Goal: Task Accomplishment & Management: Manage account settings

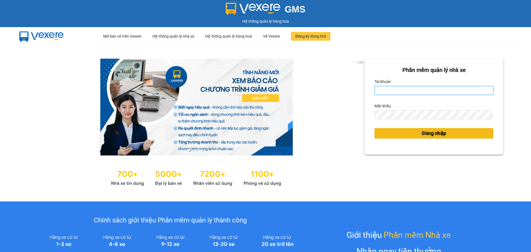
type input "nhaxe.haicuong"
click at [429, 133] on span "Đăng nhập" at bounding box center [434, 134] width 24 height 8
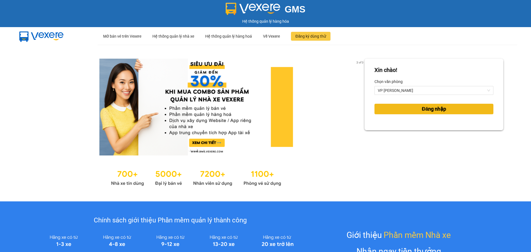
click at [429, 104] on button "Đăng nhập" at bounding box center [434, 109] width 119 height 11
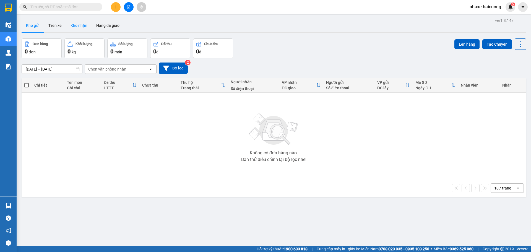
click at [78, 26] on button "Kho nhận" at bounding box center [79, 25] width 26 height 13
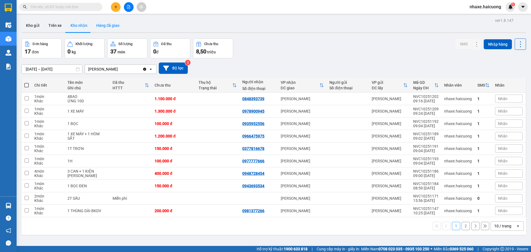
click at [104, 24] on button "Hàng đã giao" at bounding box center [108, 25] width 32 height 13
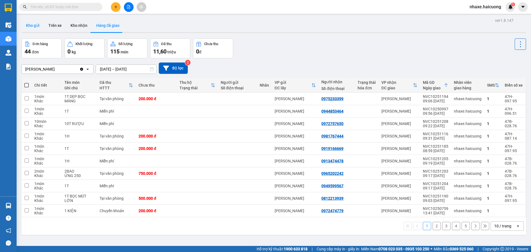
click at [37, 26] on button "Kho gửi" at bounding box center [33, 25] width 22 height 13
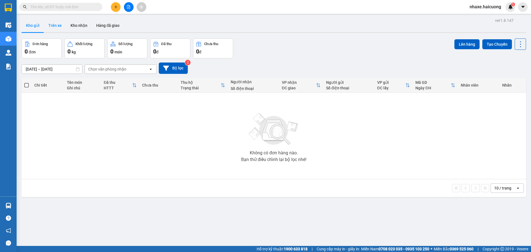
click at [57, 27] on button "Trên xe" at bounding box center [55, 25] width 22 height 13
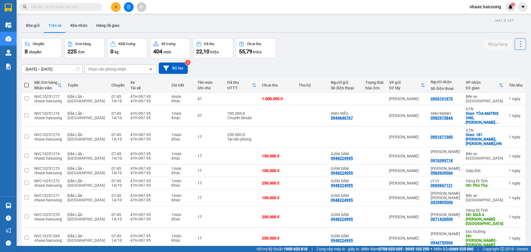
click at [63, 9] on input "text" at bounding box center [62, 7] width 65 height 6
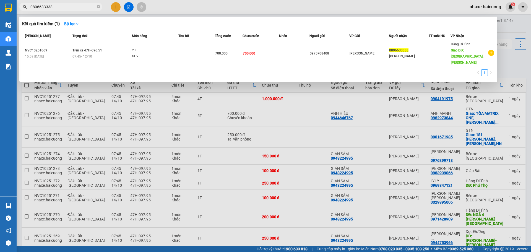
type input "0896633338"
click at [98, 8] on icon "close-circle" at bounding box center [98, 6] width 3 height 3
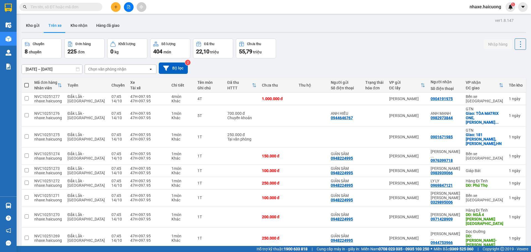
click at [71, 70] on input "10/10/2025 – 14/10/2025" at bounding box center [52, 69] width 60 height 9
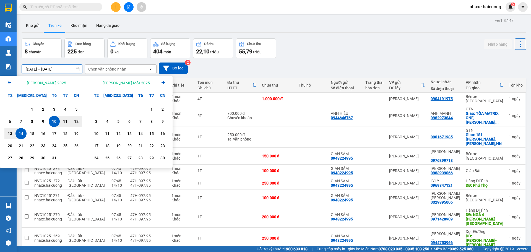
click at [21, 135] on div "14" at bounding box center [21, 133] width 8 height 7
type input "[DATE] – [DATE]"
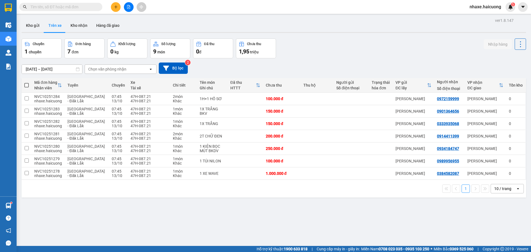
click at [30, 86] on th at bounding box center [27, 85] width 10 height 15
click at [25, 88] on label at bounding box center [26, 85] width 4 height 6
click at [27, 82] on input "checkbox" at bounding box center [27, 82] width 0 height 0
checkbox input "true"
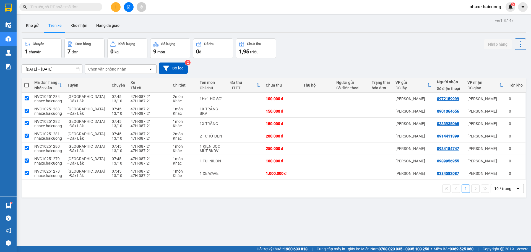
checkbox input "true"
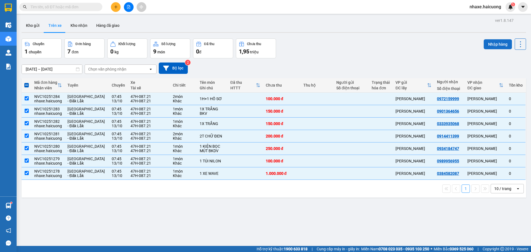
click at [485, 42] on button "Nhập hàng" at bounding box center [498, 44] width 28 height 10
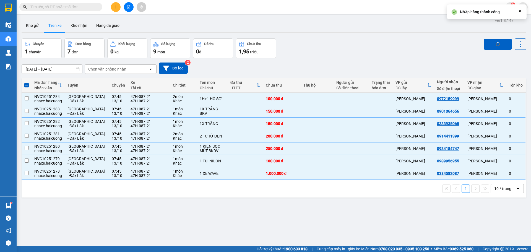
checkbox input "false"
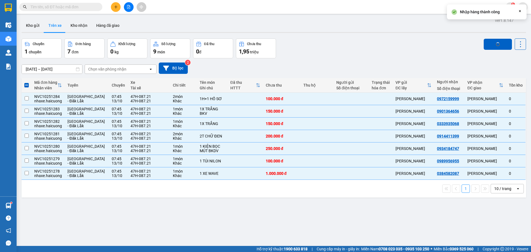
checkbox input "false"
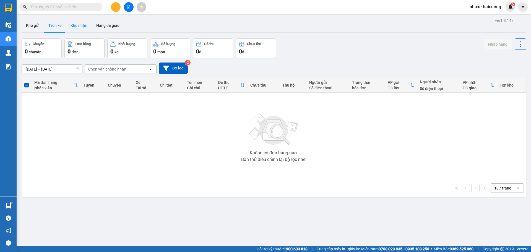
click at [81, 29] on button "Kho nhận" at bounding box center [79, 25] width 26 height 13
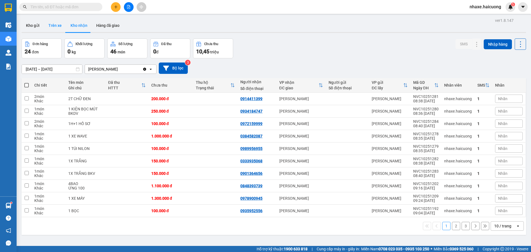
click at [56, 23] on button "Trên xe" at bounding box center [55, 25] width 22 height 13
type input "[DATE] – [DATE]"
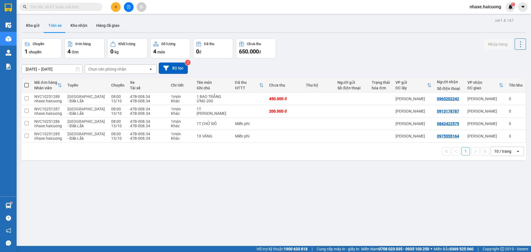
click at [30, 86] on th at bounding box center [27, 85] width 10 height 15
click at [29, 85] on th at bounding box center [27, 85] width 10 height 15
click at [25, 85] on span at bounding box center [26, 85] width 4 height 4
click at [27, 82] on input "checkbox" at bounding box center [27, 82] width 0 height 0
checkbox input "true"
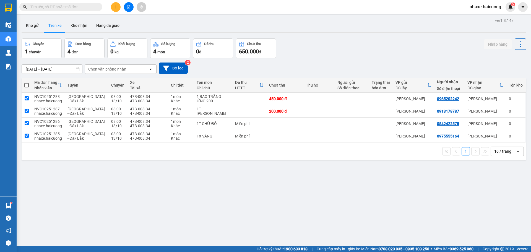
checkbox input "true"
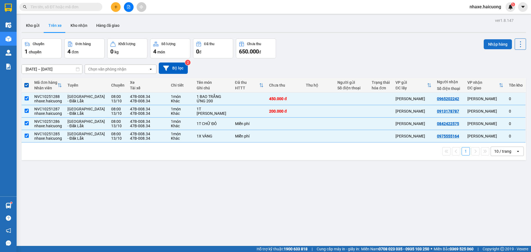
click at [494, 45] on button "Nhập hàng" at bounding box center [498, 44] width 28 height 10
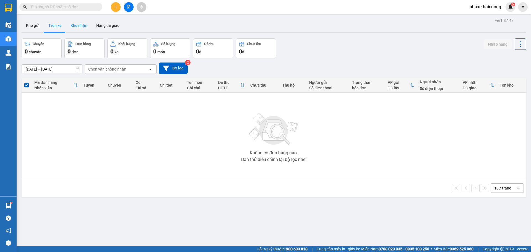
click at [82, 27] on button "Kho nhận" at bounding box center [79, 25] width 26 height 13
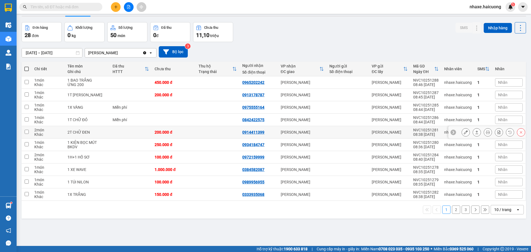
scroll to position [25, 0]
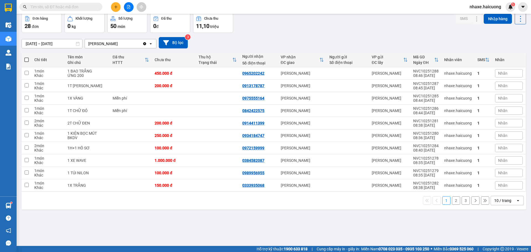
click at [63, 42] on input "08/10/2025 – 14/10/2025" at bounding box center [52, 43] width 60 height 9
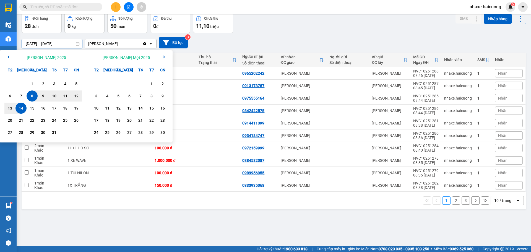
click at [22, 108] on div "14" at bounding box center [21, 108] width 8 height 7
type input "[DATE] – [DATE]"
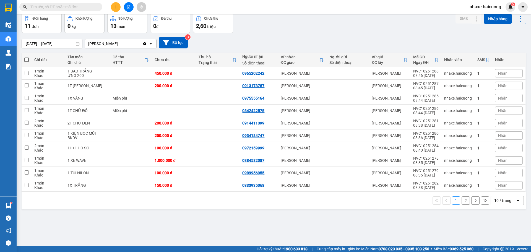
click at [462, 203] on button "2" at bounding box center [466, 200] width 8 height 8
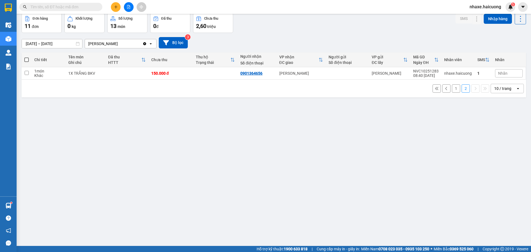
click at [452, 89] on button "1" at bounding box center [456, 88] width 8 height 8
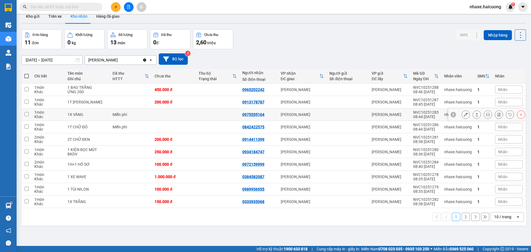
scroll to position [0, 0]
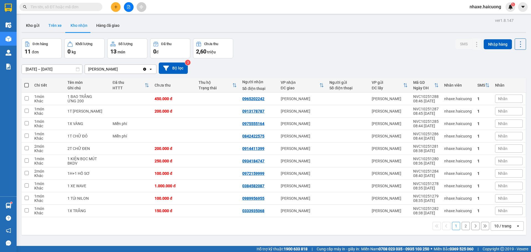
drag, startPoint x: 54, startPoint y: 24, endPoint x: 51, endPoint y: 25, distance: 2.9
click at [54, 24] on button "Trên xe" at bounding box center [55, 25] width 22 height 13
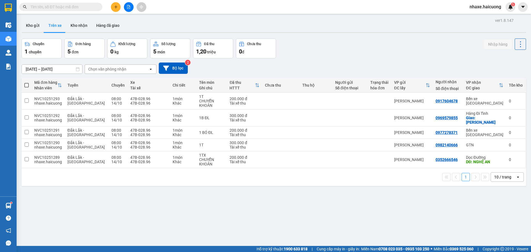
click at [66, 7] on input "text" at bounding box center [62, 7] width 65 height 6
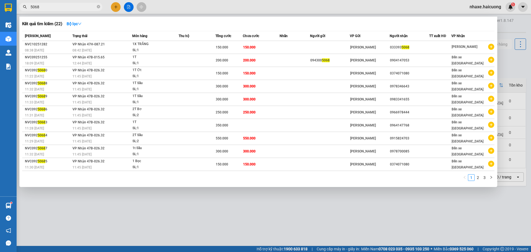
type input "5068"
click at [99, 6] on icon "close-circle" at bounding box center [98, 6] width 3 height 3
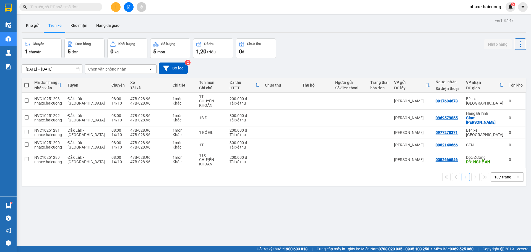
click at [65, 6] on input "text" at bounding box center [62, 7] width 65 height 6
type input "0"
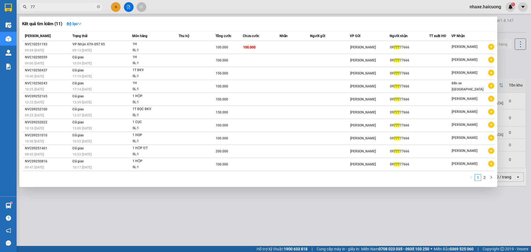
type input "7"
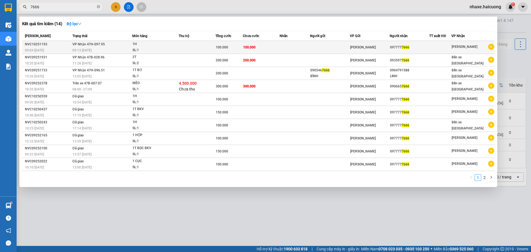
type input "7666"
click at [230, 50] on div "100.000" at bounding box center [229, 47] width 27 height 6
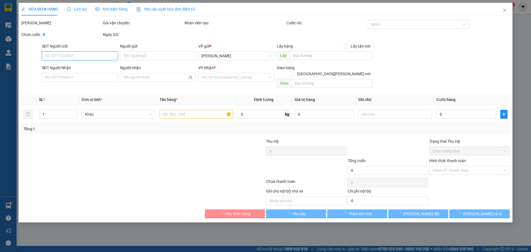
type input "0977777666"
type input "100.000"
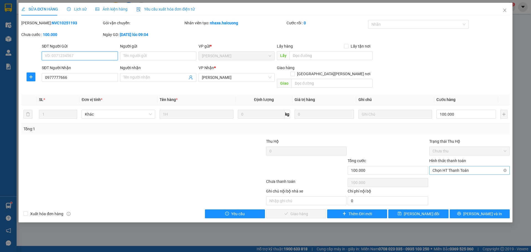
click at [464, 166] on span "Chọn HT Thanh Toán" at bounding box center [470, 170] width 74 height 8
click at [458, 175] on div "Tại văn phòng" at bounding box center [470, 175] width 74 height 6
type input "0"
click at [289, 211] on span "[PERSON_NAME] và Giao hàng" at bounding box center [314, 214] width 75 height 6
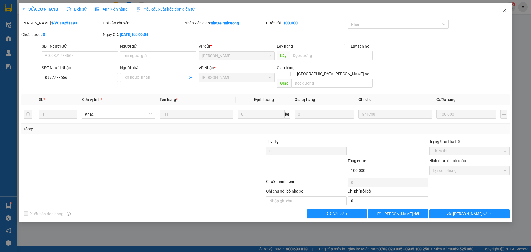
click at [506, 13] on span "Close" at bounding box center [504, 10] width 15 height 15
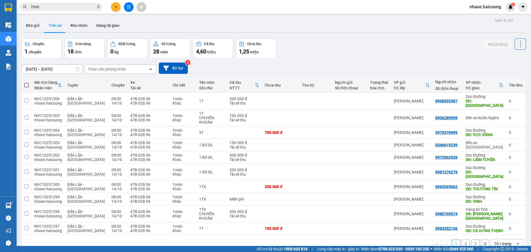
click at [60, 8] on input "7666" at bounding box center [62, 7] width 65 height 6
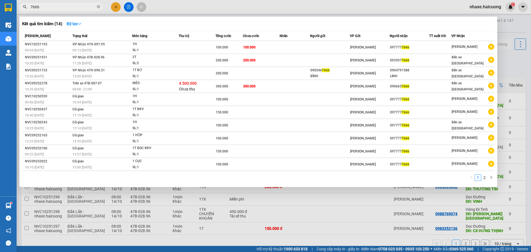
click at [179, 20] on div "Kết quả tìm kiếm ( 14 ) Bộ lọc" at bounding box center [258, 23] width 473 height 9
click at [522, 23] on div at bounding box center [265, 126] width 531 height 252
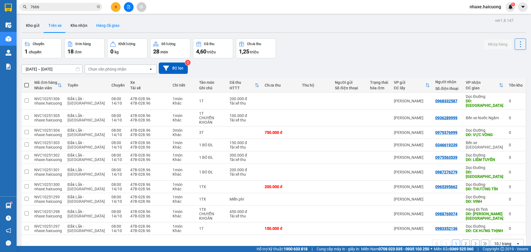
click at [113, 24] on button "Hàng đã giao" at bounding box center [108, 25] width 32 height 13
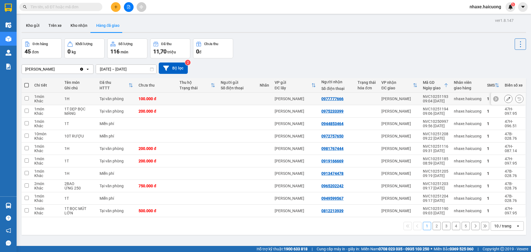
click at [190, 99] on td at bounding box center [197, 99] width 41 height 12
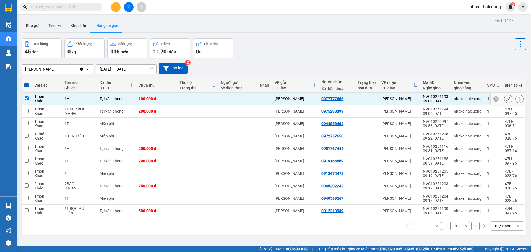
click at [190, 99] on td at bounding box center [197, 99] width 41 height 12
checkbox input "false"
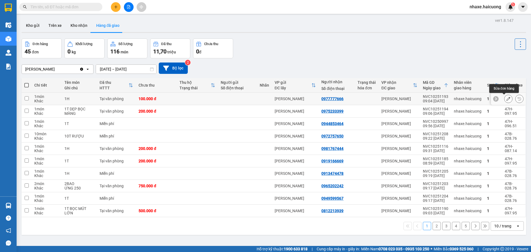
click at [507, 98] on icon at bounding box center [509, 99] width 4 height 4
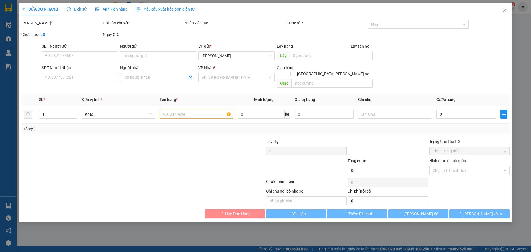
type input "0977777666"
type input "100.000"
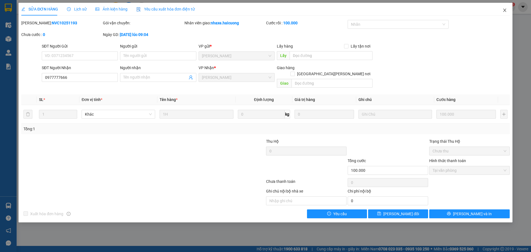
click at [505, 9] on icon "close" at bounding box center [505, 10] width 4 height 4
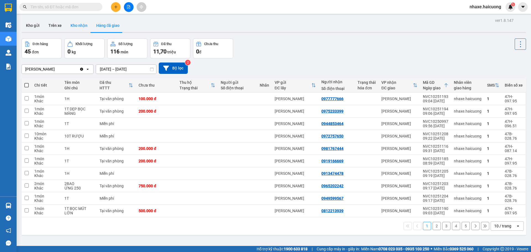
click at [80, 27] on button "Kho nhận" at bounding box center [79, 25] width 26 height 13
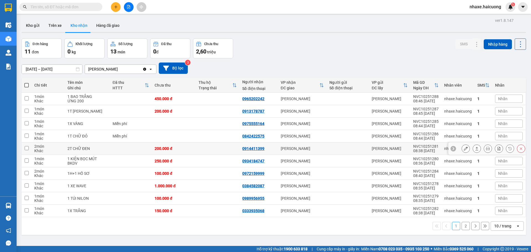
scroll to position [25, 0]
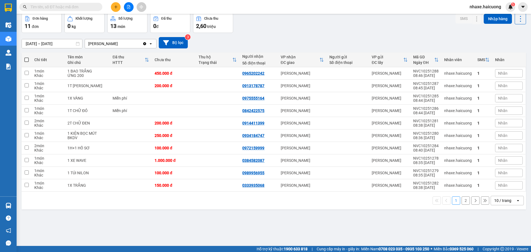
click at [54, 44] on input "[DATE] – [DATE]" at bounding box center [52, 43] width 60 height 9
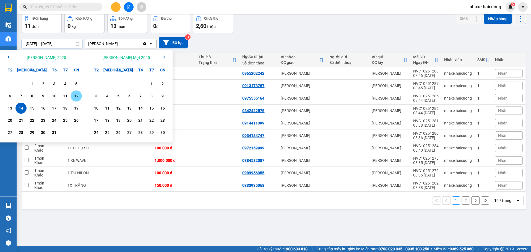
click at [72, 95] on div "12" at bounding box center [76, 95] width 11 height 11
click at [24, 108] on div "14" at bounding box center [21, 108] width 8 height 7
type input "12/10/2025 – 14/10/2025"
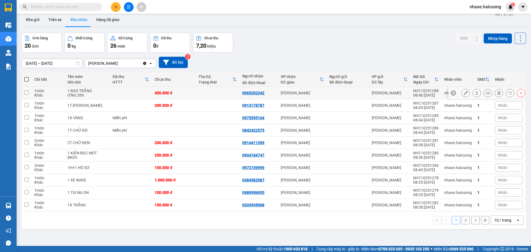
scroll to position [0, 0]
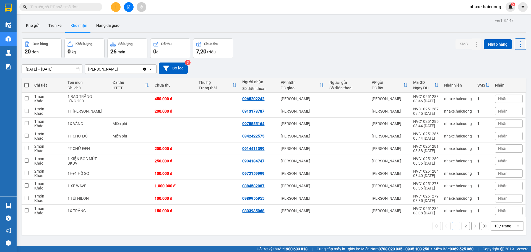
click at [462, 227] on button "2" at bounding box center [466, 226] width 8 height 8
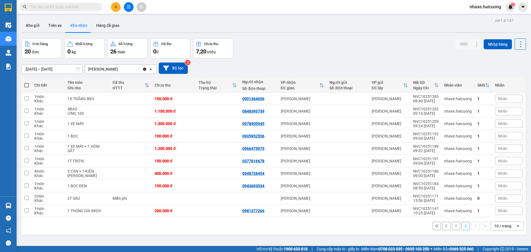
click at [67, 8] on input "text" at bounding box center [62, 7] width 65 height 6
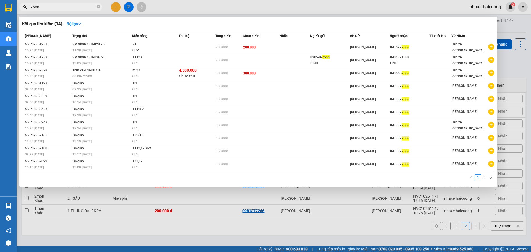
type input "7666"
click at [509, 26] on div at bounding box center [265, 126] width 531 height 252
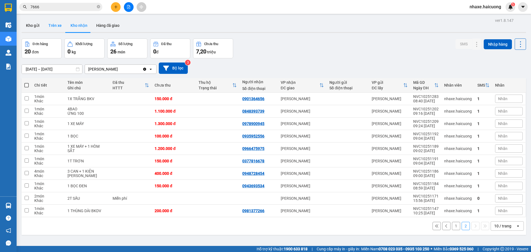
click at [58, 27] on button "Trên xe" at bounding box center [55, 25] width 22 height 13
type input "[DATE] – [DATE]"
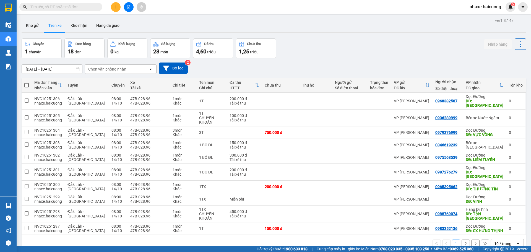
click at [311, 51] on div "Chuyến 1 chuyến Đơn hàng 18 đơn Khối lượng 0 kg Số lượng 28 món Đã thu 4,60 tri…" at bounding box center [274, 48] width 505 height 20
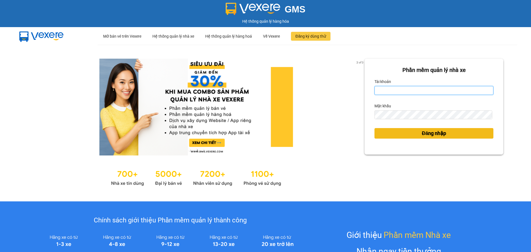
type input "nhaxe.haicuong"
click at [442, 134] on span "Đăng nhập" at bounding box center [434, 134] width 24 height 8
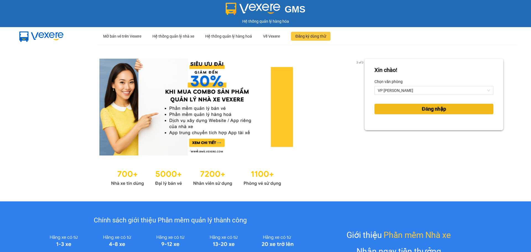
click at [414, 113] on button "Đăng nhập" at bounding box center [434, 109] width 119 height 11
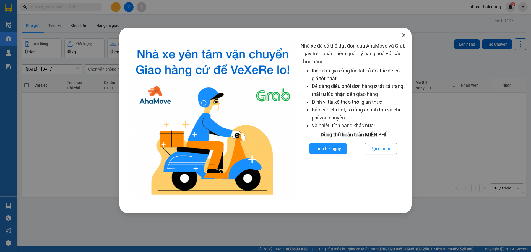
click at [402, 35] on icon "close" at bounding box center [404, 35] width 4 height 4
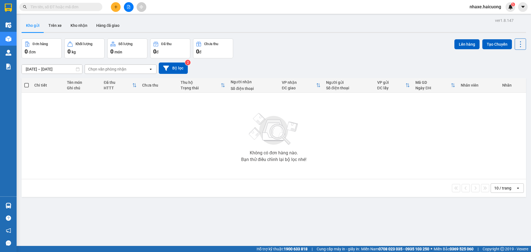
click at [79, 9] on input "text" at bounding box center [62, 7] width 65 height 6
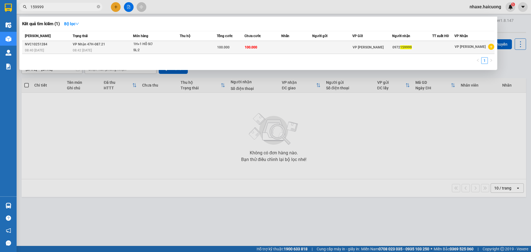
type input "159999"
click at [192, 44] on td at bounding box center [198, 47] width 37 height 13
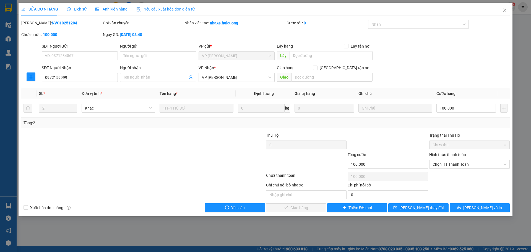
click at [450, 159] on div "Hình thức thanh toán" at bounding box center [469, 156] width 81 height 8
click at [451, 163] on span "Chọn HT Thanh Toán" at bounding box center [470, 164] width 74 height 8
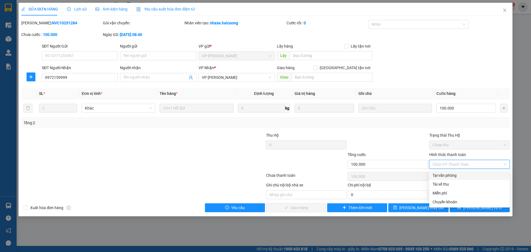
click at [452, 174] on div "Tại văn phòng" at bounding box center [470, 175] width 74 height 6
type input "0"
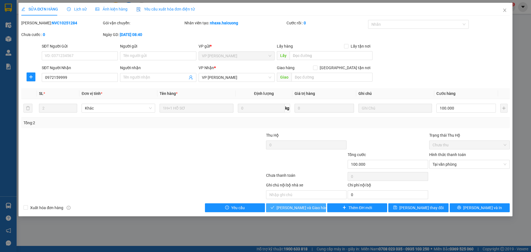
click at [308, 209] on span "[PERSON_NAME] và Giao hàng" at bounding box center [303, 208] width 53 height 6
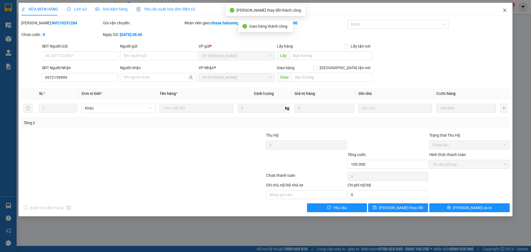
click at [507, 12] on icon "close" at bounding box center [505, 10] width 4 height 4
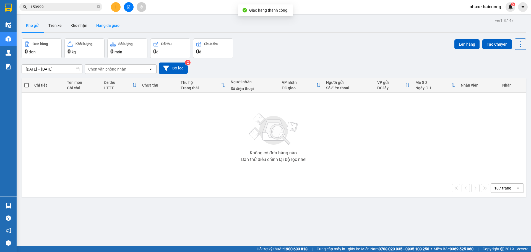
click at [107, 24] on button "Hàng đã giao" at bounding box center [108, 25] width 32 height 13
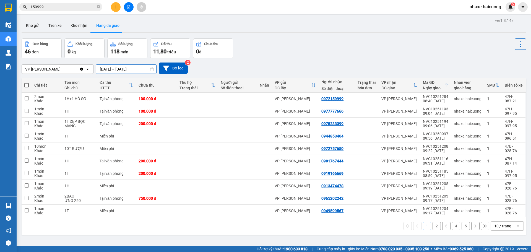
click at [120, 69] on input "[DATE] – [DATE]" at bounding box center [126, 69] width 60 height 9
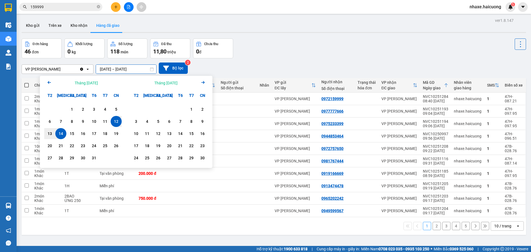
click at [64, 133] on div "14" at bounding box center [61, 133] width 8 height 7
type input "[DATE] – [DATE]"
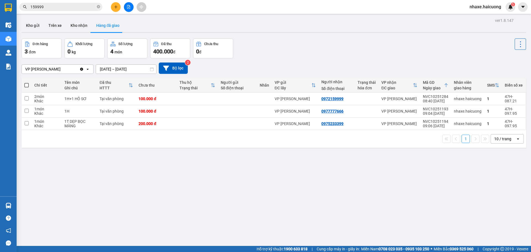
click at [254, 180] on div "ver 1.8.147 Kho gửi Trên xe Kho nhận Hàng đã giao Đơn hàng 3 đơn Khối lượng 0 k…" at bounding box center [273, 143] width 509 height 252
click at [78, 25] on button "Kho nhận" at bounding box center [79, 25] width 26 height 13
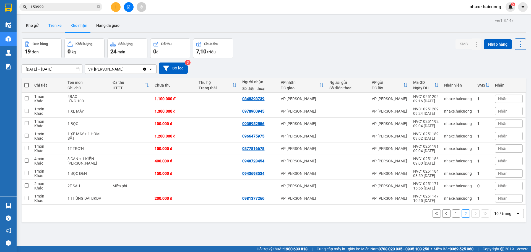
click at [55, 27] on button "Trên xe" at bounding box center [55, 25] width 22 height 13
type input "[DATE] – [DATE]"
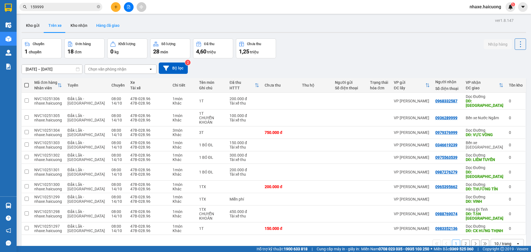
click at [111, 27] on button "Hàng đã giao" at bounding box center [108, 25] width 32 height 13
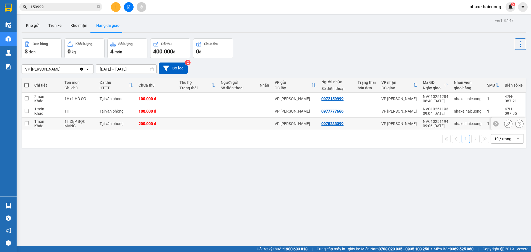
click at [507, 124] on icon at bounding box center [509, 124] width 4 height 4
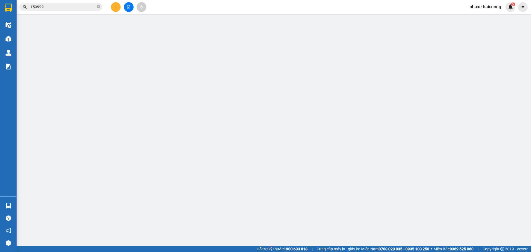
type input "0975233399"
type input "200.000"
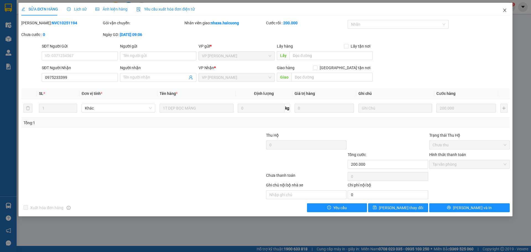
click at [511, 10] on span "Close" at bounding box center [504, 10] width 15 height 15
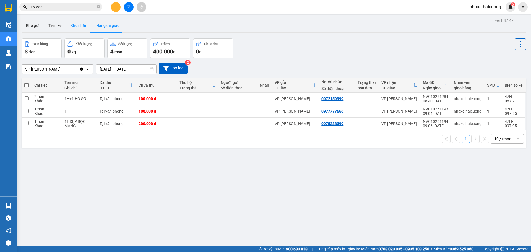
click at [66, 31] on button "Kho nhận" at bounding box center [79, 25] width 26 height 13
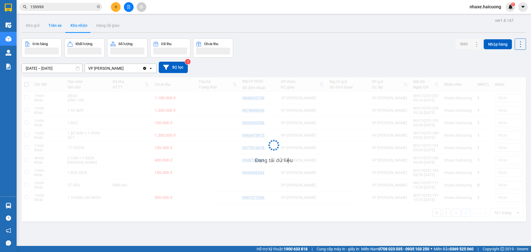
click at [56, 29] on button "Trên xe" at bounding box center [55, 25] width 22 height 13
type input "[DATE] – [DATE]"
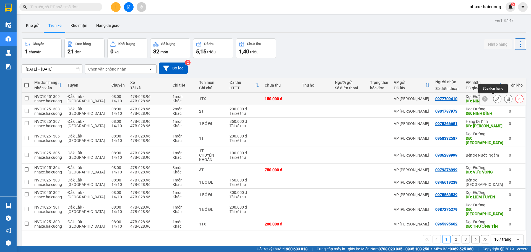
click at [496, 99] on icon at bounding box center [498, 99] width 4 height 4
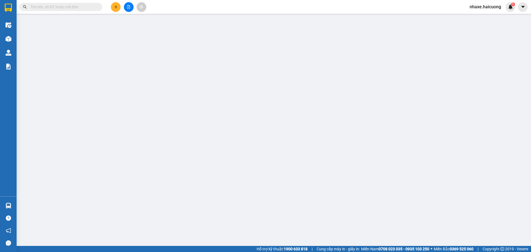
type input "0977709410"
type input "NINH BÌNH"
type input "150.000"
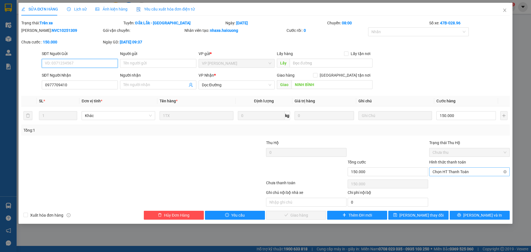
click at [462, 174] on span "Chọn HT Thanh Toán" at bounding box center [470, 172] width 74 height 8
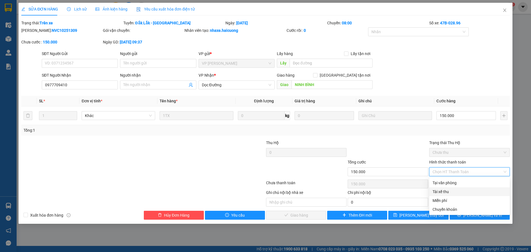
click at [450, 192] on div "Tài xế thu" at bounding box center [470, 192] width 74 height 6
type input "0"
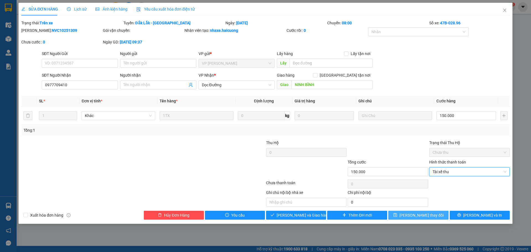
click at [426, 214] on span "Lưu thay đổi" at bounding box center [422, 215] width 44 height 6
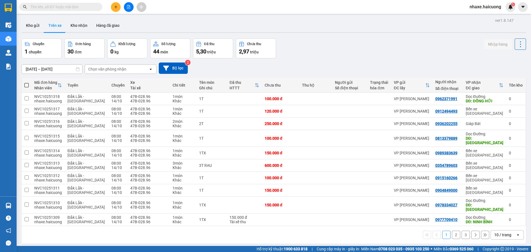
click at [75, 12] on div "Kết quả tìm kiếm ( 0 ) Bộ lọc No Data" at bounding box center [54, 7] width 108 height 10
click at [77, 8] on input "text" at bounding box center [62, 7] width 65 height 6
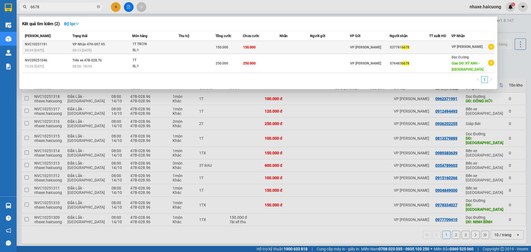
type input "6678"
click at [188, 47] on td at bounding box center [197, 47] width 37 height 13
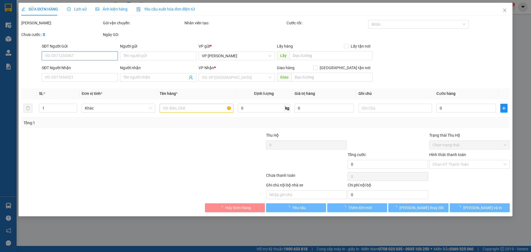
type input "0377816678"
type input "150.000"
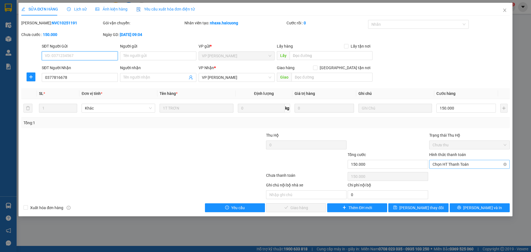
click at [444, 163] on span "Chọn HT Thanh Toán" at bounding box center [470, 164] width 74 height 8
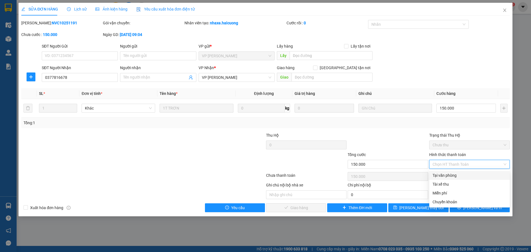
click at [456, 176] on div "Tại văn phòng" at bounding box center [470, 175] width 74 height 6
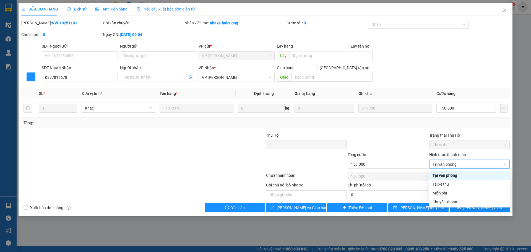
type input "0"
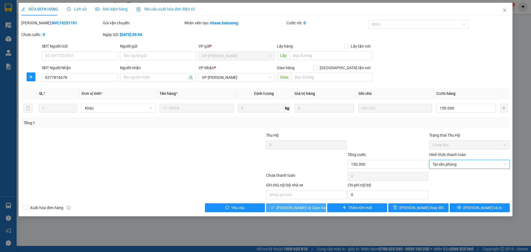
click at [300, 208] on span "Lưu và Giao hàng" at bounding box center [303, 208] width 53 height 6
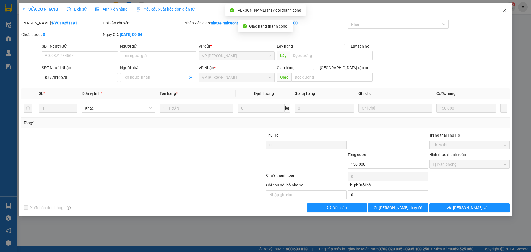
click at [505, 9] on icon "close" at bounding box center [505, 10] width 4 height 4
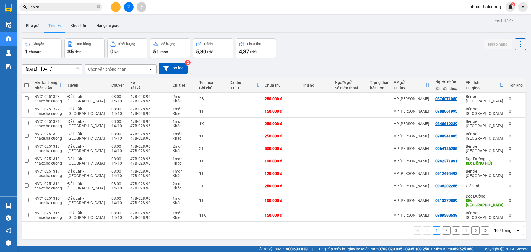
click at [69, 7] on input "6678" at bounding box center [62, 7] width 65 height 6
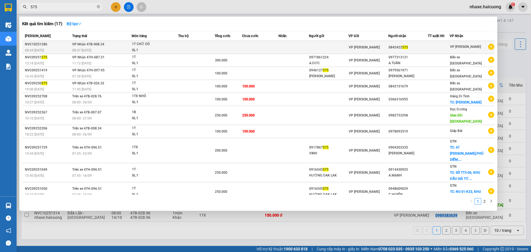
type input "575"
click at [256, 52] on td at bounding box center [260, 47] width 37 height 13
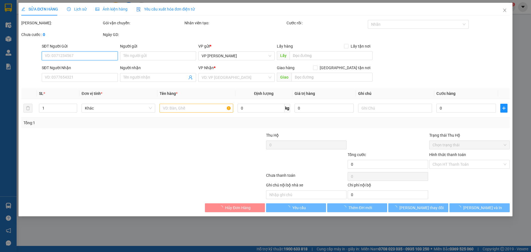
type input "0842422575"
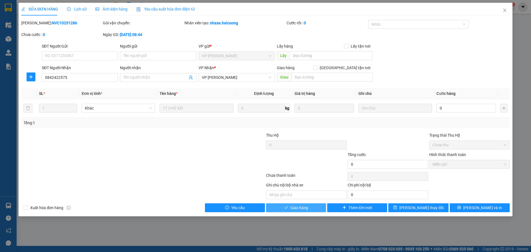
click at [306, 207] on span "Giao hàng" at bounding box center [300, 208] width 18 height 6
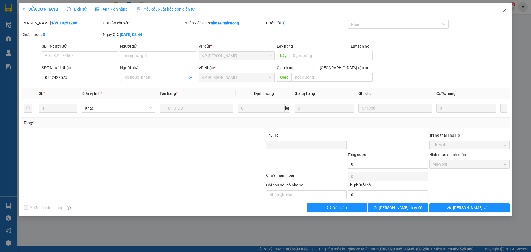
click at [505, 14] on span "Close" at bounding box center [504, 10] width 15 height 15
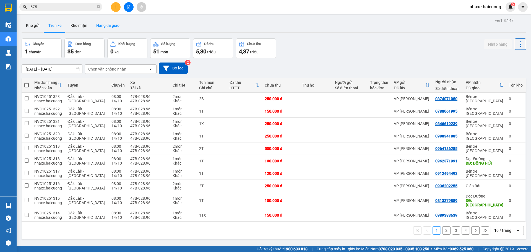
click at [102, 27] on button "Hàng đã giao" at bounding box center [108, 25] width 32 height 13
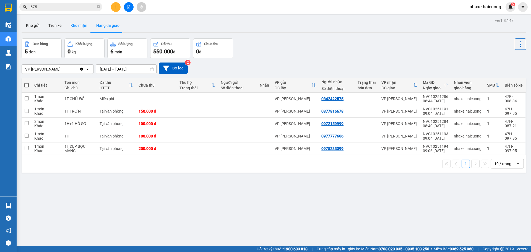
click at [81, 27] on button "Kho nhận" at bounding box center [79, 25] width 26 height 13
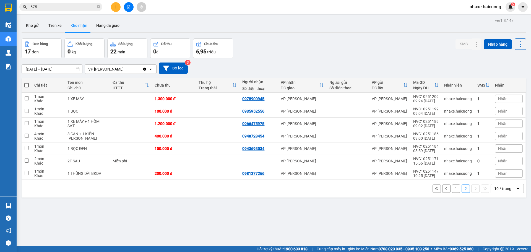
click at [452, 190] on button "1" at bounding box center [456, 189] width 8 height 8
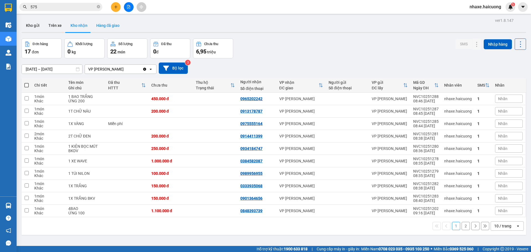
click at [105, 28] on button "Hàng đã giao" at bounding box center [108, 25] width 32 height 13
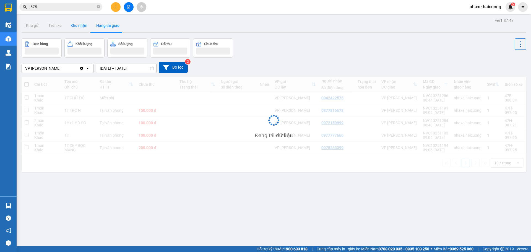
click at [83, 26] on button "Kho nhận" at bounding box center [79, 25] width 26 height 13
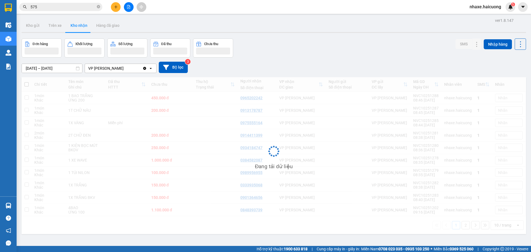
click at [83, 26] on button "Kho nhận" at bounding box center [79, 25] width 26 height 13
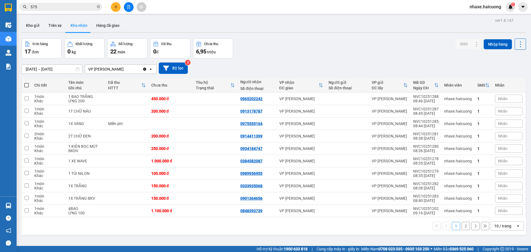
click at [70, 69] on input "12/10/2025 – 14/10/2025" at bounding box center [52, 69] width 60 height 9
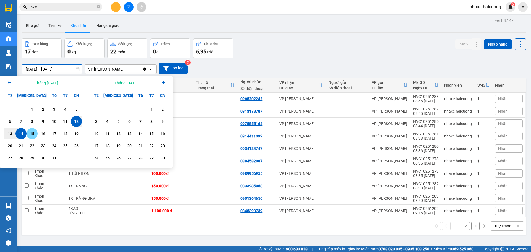
click at [24, 135] on div "14" at bounding box center [21, 133] width 8 height 7
type input "14/10/2025 – 14/10/2025"
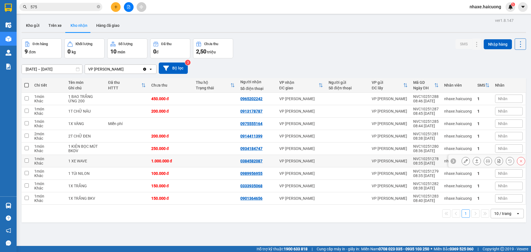
scroll to position [25, 0]
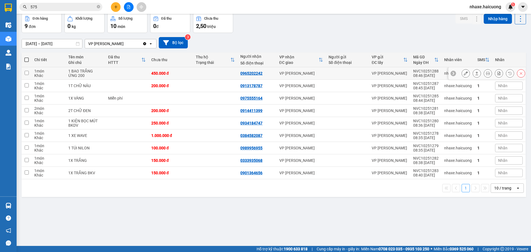
click at [107, 76] on td at bounding box center [126, 73] width 43 height 12
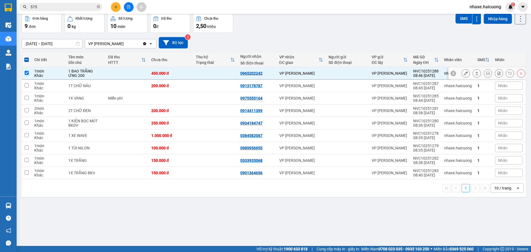
click at [131, 77] on td at bounding box center [126, 73] width 43 height 12
checkbox input "false"
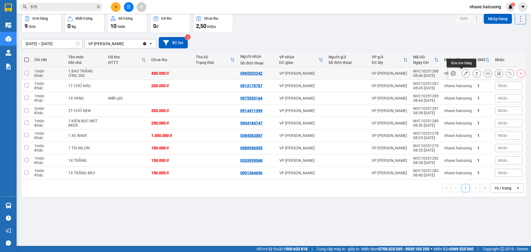
click at [465, 75] on button at bounding box center [466, 74] width 8 height 10
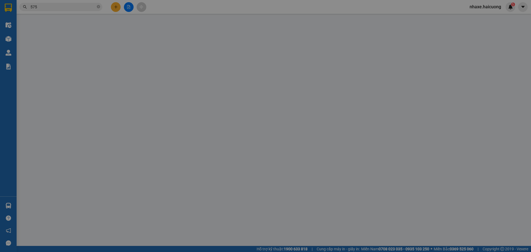
type input "0965202242"
type input "450.000"
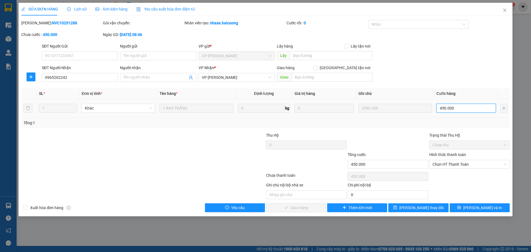
click at [466, 112] on input "450.000" at bounding box center [466, 108] width 59 height 9
type input "2"
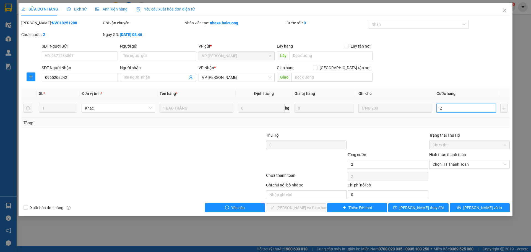
type input "25"
type input "250"
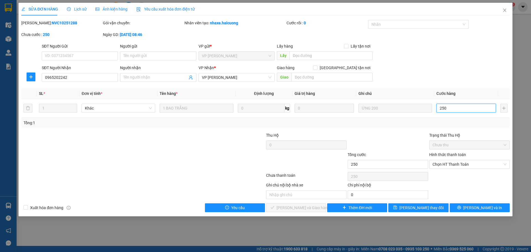
type input "250"
type input "250.000"
click at [131, 152] on div at bounding box center [102, 161] width 163 height 19
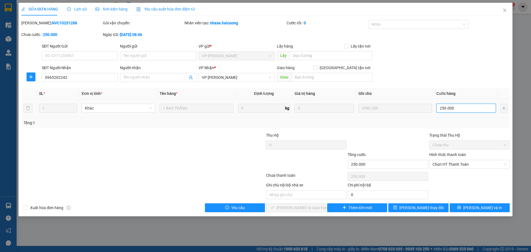
click at [458, 107] on input "250.000" at bounding box center [466, 108] width 59 height 9
type input "0"
click at [503, 9] on icon "close" at bounding box center [505, 10] width 4 height 4
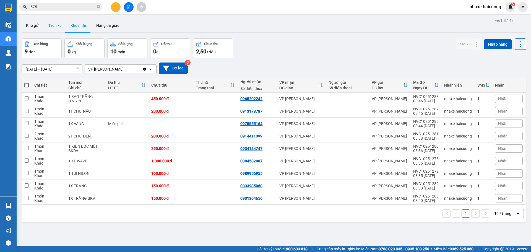
click at [52, 23] on button "Trên xe" at bounding box center [55, 25] width 22 height 13
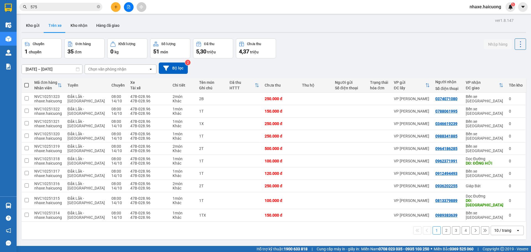
click at [50, 5] on input "575" at bounding box center [62, 7] width 65 height 6
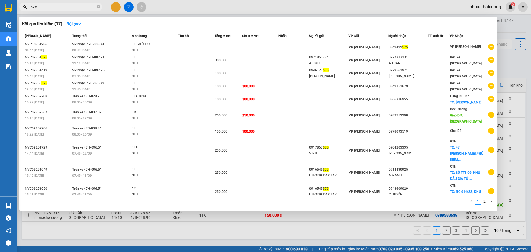
click at [50, 5] on input "575" at bounding box center [62, 7] width 65 height 6
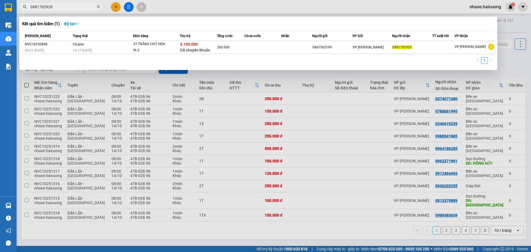
type input "0981792929"
click at [217, 3] on div at bounding box center [265, 126] width 531 height 252
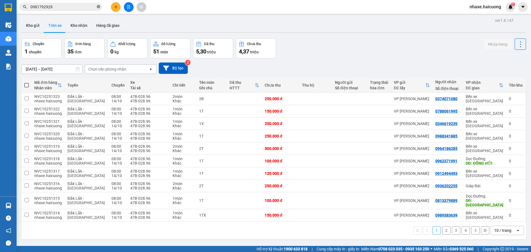
click at [99, 8] on icon "close-circle" at bounding box center [98, 6] width 3 height 3
click at [101, 27] on button "Hàng đã giao" at bounding box center [108, 25] width 32 height 13
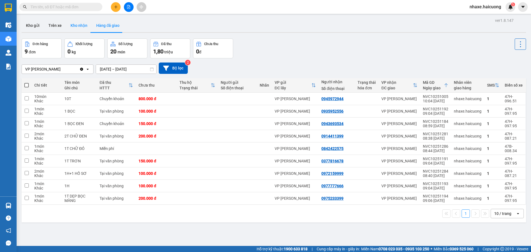
click at [83, 24] on button "Kho nhận" at bounding box center [79, 25] width 26 height 13
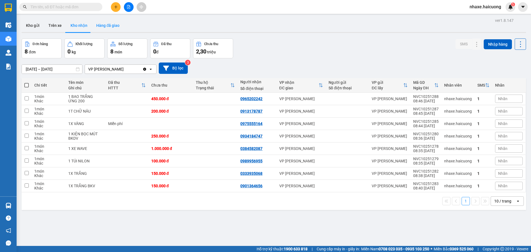
click at [112, 19] on button "Hàng đã giao" at bounding box center [108, 25] width 32 height 13
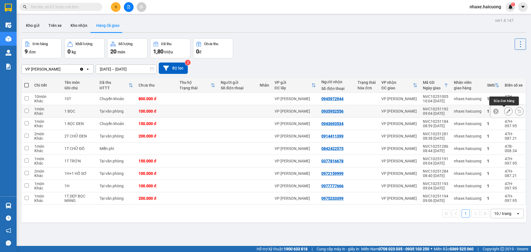
click at [507, 110] on icon at bounding box center [509, 111] width 4 height 4
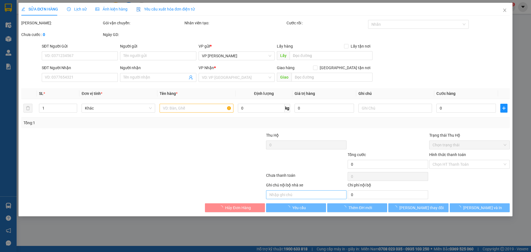
type input "0935952556"
type input "100.000"
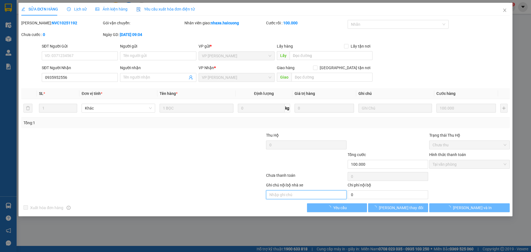
click at [289, 194] on input "text" at bounding box center [306, 194] width 81 height 9
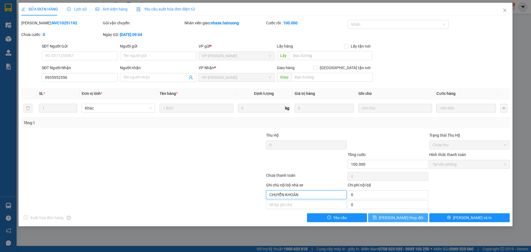
type input "CHUYỂN KHOẢN"
click at [409, 219] on span "Lưu thay đổi" at bounding box center [401, 218] width 44 height 6
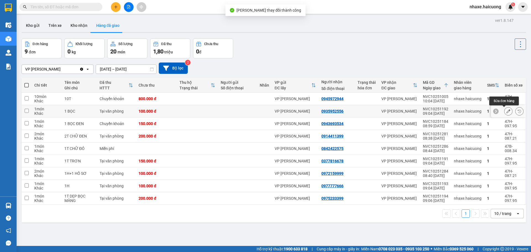
click at [507, 111] on icon at bounding box center [509, 111] width 4 height 4
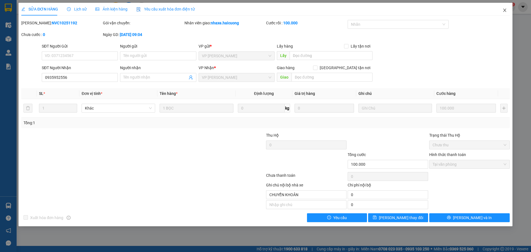
click at [505, 10] on icon "close" at bounding box center [504, 10] width 3 height 3
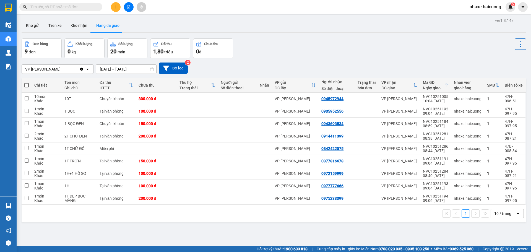
click at [73, 7] on input "text" at bounding box center [62, 7] width 65 height 6
click at [55, 29] on button "Trên xe" at bounding box center [55, 25] width 22 height 13
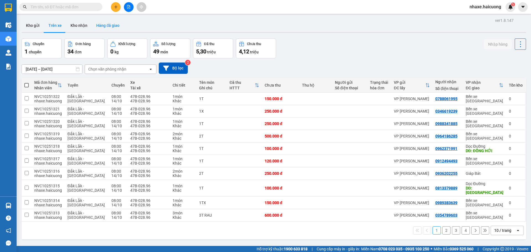
click at [105, 28] on button "Hàng đã giao" at bounding box center [108, 25] width 32 height 13
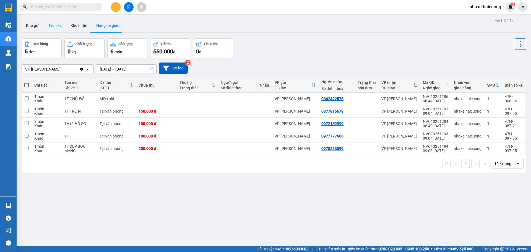
click at [57, 27] on button "Trên xe" at bounding box center [55, 25] width 22 height 13
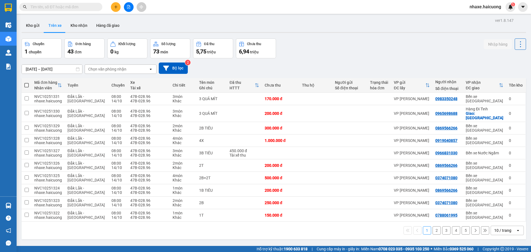
click at [82, 6] on input "text" at bounding box center [62, 7] width 65 height 6
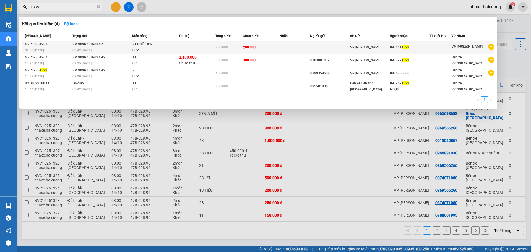
type input "1399"
click at [130, 46] on td "VP Nhận 47H-087.21 08:42 - 14/10" at bounding box center [101, 47] width 61 height 13
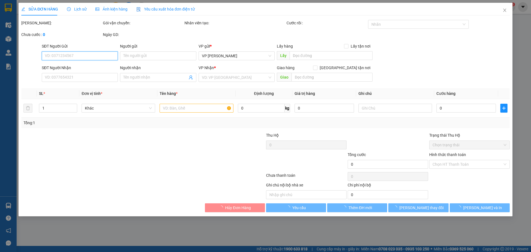
type input "0914411399"
type input "200.000"
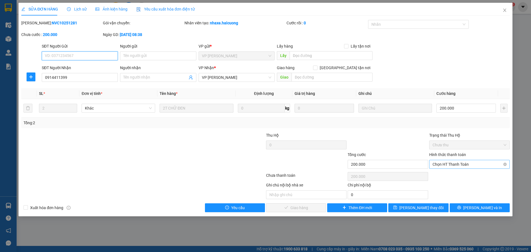
click at [461, 161] on span "Chọn HT Thanh Toán" at bounding box center [470, 164] width 74 height 8
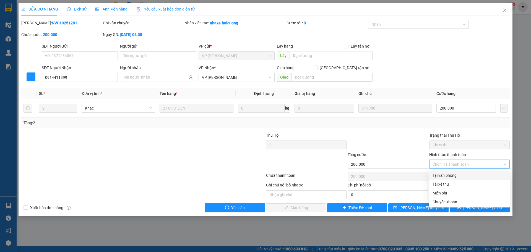
click at [454, 174] on div "Tại văn phòng" at bounding box center [470, 175] width 74 height 6
type input "0"
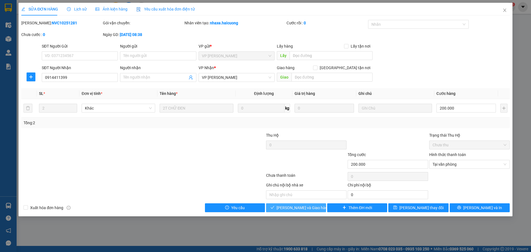
click at [308, 209] on span "Lưu và Giao hàng" at bounding box center [303, 208] width 53 height 6
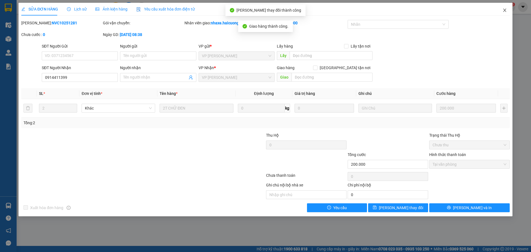
click at [504, 10] on icon "close" at bounding box center [504, 10] width 3 height 3
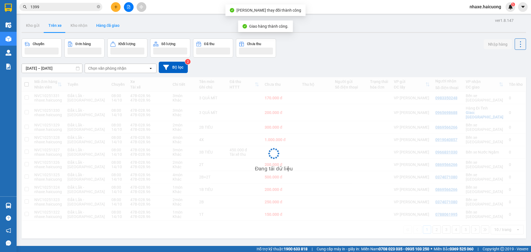
click at [109, 24] on button "Hàng đã giao" at bounding box center [108, 25] width 32 height 13
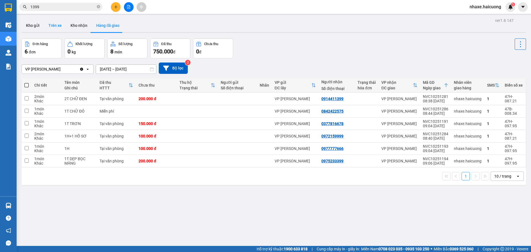
click at [65, 27] on button "Trên xe" at bounding box center [55, 25] width 22 height 13
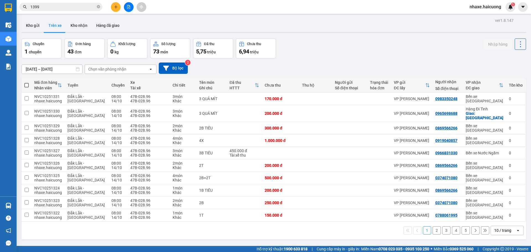
click at [462, 229] on button "5" at bounding box center [466, 230] width 8 height 8
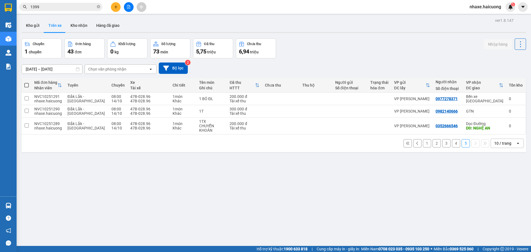
click at [423, 144] on button "1" at bounding box center [427, 143] width 8 height 8
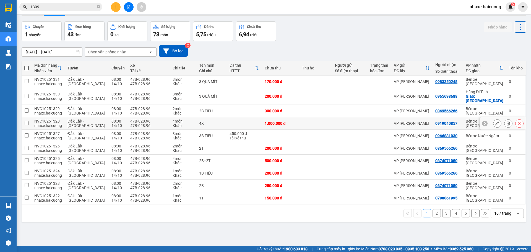
scroll to position [25, 0]
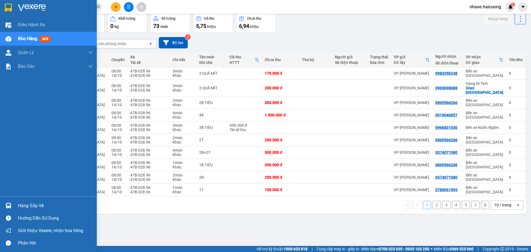
click at [2, 36] on div "Kho hàng mới" at bounding box center [48, 39] width 97 height 14
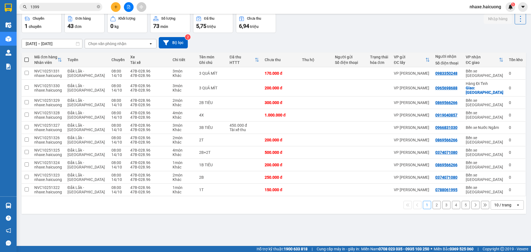
click at [74, 8] on input "1399" at bounding box center [62, 7] width 65 height 6
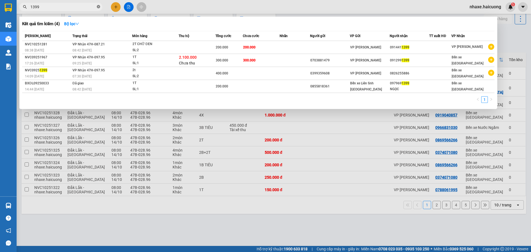
click at [99, 8] on icon "close-circle" at bounding box center [98, 6] width 3 height 3
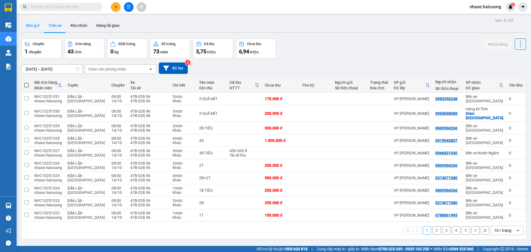
click at [29, 27] on button "Kho gửi" at bounding box center [33, 25] width 22 height 13
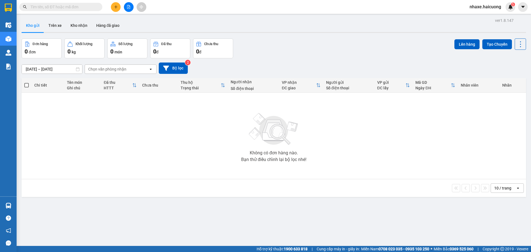
click at [116, 9] on button at bounding box center [116, 7] width 10 height 10
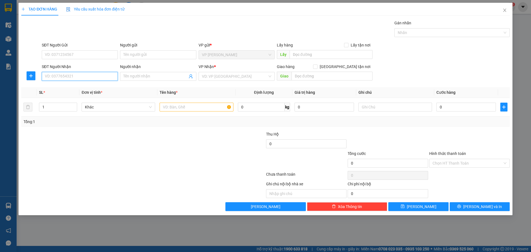
click at [81, 75] on input "SĐT Người Nhận" at bounding box center [80, 76] width 76 height 9
type input "0967969414"
click at [59, 77] on input "0967969414" at bounding box center [80, 76] width 76 height 9
click at [214, 79] on input "search" at bounding box center [235, 76] width 66 height 8
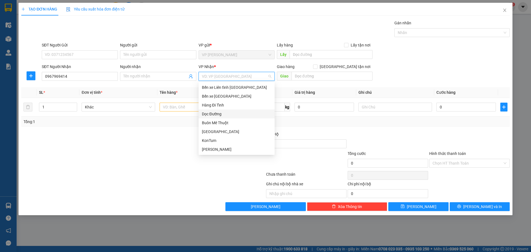
click at [229, 112] on div "Dọc Đường" at bounding box center [236, 114] width 69 height 6
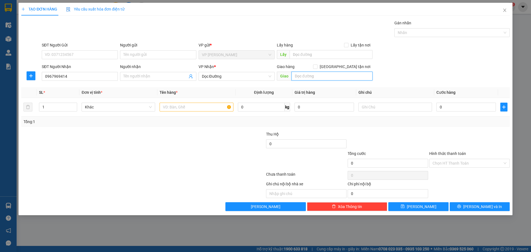
click at [323, 77] on input "text" at bounding box center [332, 76] width 81 height 9
type input "CHỢ 3 ĐỒN"
click at [180, 107] on input "text" at bounding box center [197, 107] width 74 height 9
drag, startPoint x: 64, startPoint y: 106, endPoint x: 73, endPoint y: 105, distance: 8.6
click at [64, 106] on input "1" at bounding box center [58, 107] width 38 height 8
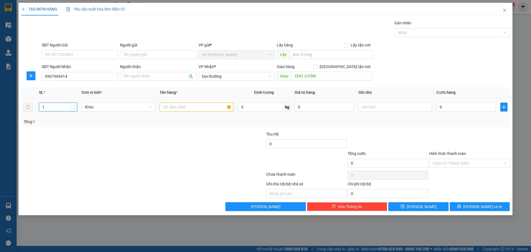
type input "2"
click at [73, 105] on icon "up" at bounding box center [74, 106] width 2 height 2
click at [186, 109] on input "text" at bounding box center [197, 107] width 74 height 9
type input "2BAO ĐỎ"
click at [438, 105] on input "0" at bounding box center [466, 107] width 59 height 9
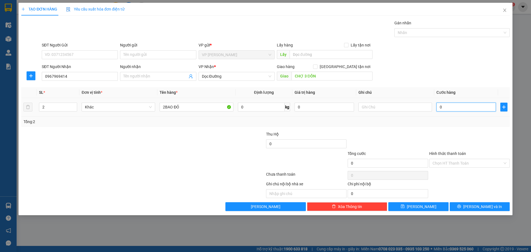
type input "3"
type input "30"
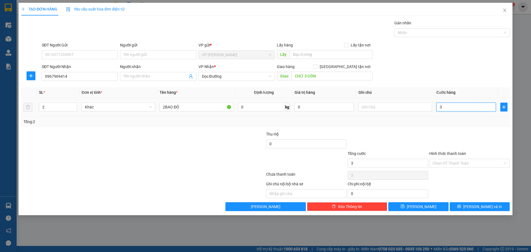
type input "30"
type input "300"
type input "300.000"
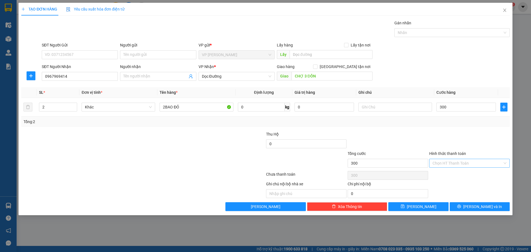
type input "300.000"
click at [491, 165] on input "Hình thức thanh toán" at bounding box center [468, 163] width 70 height 8
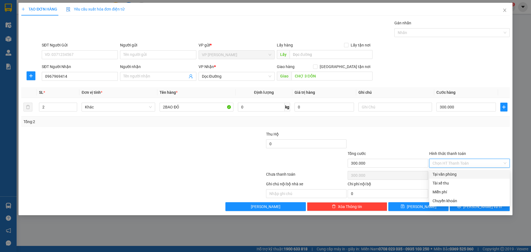
click at [448, 176] on div "Tại văn phòng" at bounding box center [470, 174] width 74 height 6
type input "0"
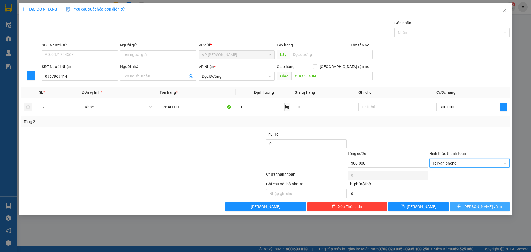
click at [485, 209] on span "Lưu và In" at bounding box center [483, 207] width 39 height 6
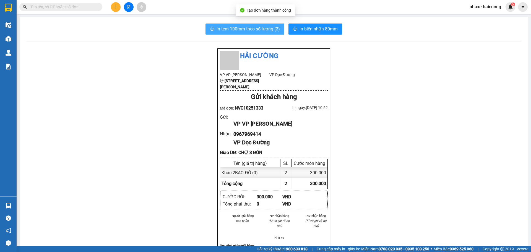
click at [262, 29] on span "In tem 100mm theo số lượng (2)" at bounding box center [248, 28] width 63 height 7
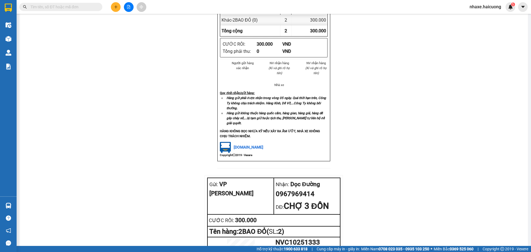
scroll to position [210, 0]
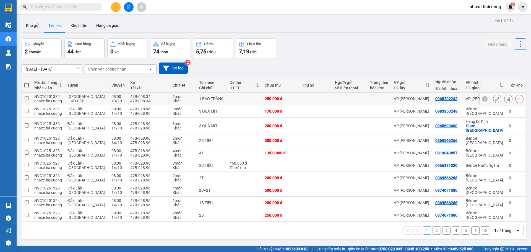
click at [379, 97] on div at bounding box center [379, 99] width 18 height 4
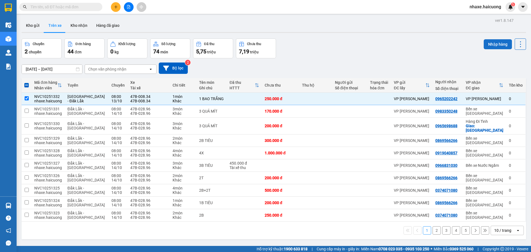
click at [489, 45] on button "Nhập hàng" at bounding box center [498, 44] width 28 height 10
checkbox input "false"
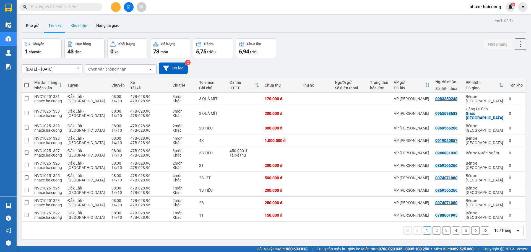
click at [74, 23] on button "Kho nhận" at bounding box center [79, 25] width 26 height 13
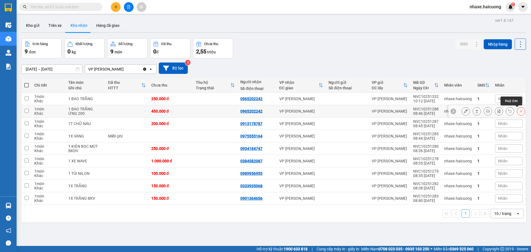
click at [519, 111] on icon at bounding box center [521, 111] width 4 height 4
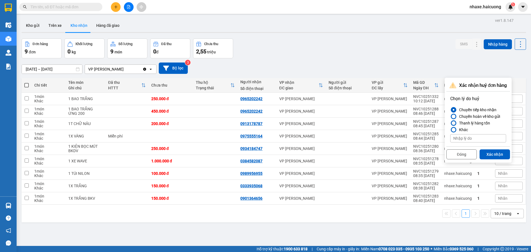
click at [469, 123] on div "Thanh lý hàng tồn" at bounding box center [473, 123] width 33 height 7
click at [451, 123] on input "Thanh lý hàng tồn" at bounding box center [451, 123] width 0 height 0
click at [462, 131] on div "Khác" at bounding box center [462, 129] width 11 height 7
click at [451, 130] on input "Khác" at bounding box center [451, 130] width 0 height 0
click at [462, 124] on div "Thanh lý hàng tồn" at bounding box center [473, 123] width 33 height 7
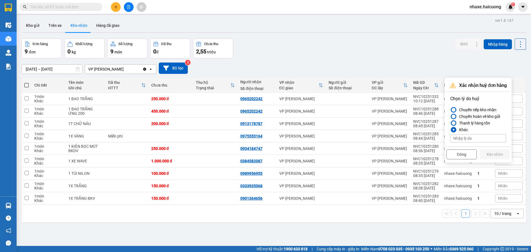
click at [451, 123] on input "Thanh lý hàng tồn" at bounding box center [451, 123] width 0 height 0
click at [496, 153] on button "Xác nhận" at bounding box center [495, 154] width 30 height 10
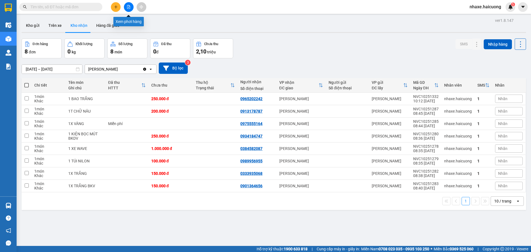
click at [125, 8] on button at bounding box center [129, 7] width 10 height 10
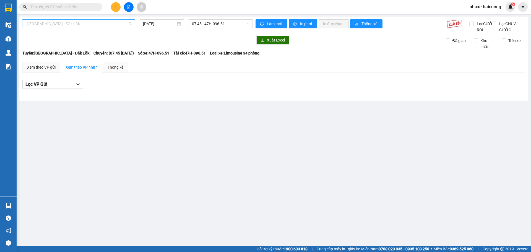
click at [98, 20] on span "[GEOGRAPHIC_DATA] - Đăk Lắk" at bounding box center [78, 24] width 107 height 8
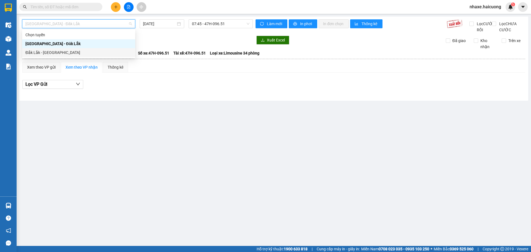
click at [58, 50] on div "Đắk Lắk - Hà Nội" at bounding box center [78, 53] width 107 height 6
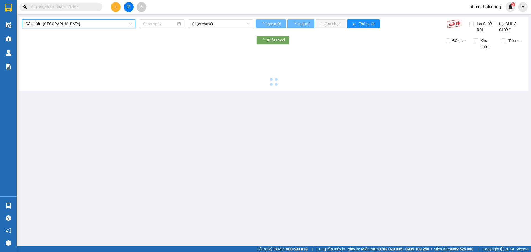
type input "14/10/2025"
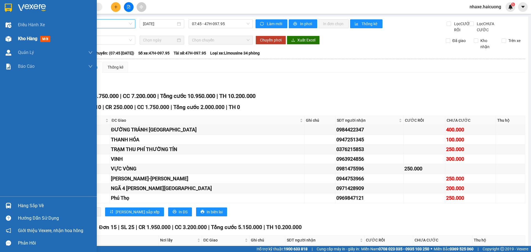
click at [9, 40] on img at bounding box center [9, 39] width 6 height 6
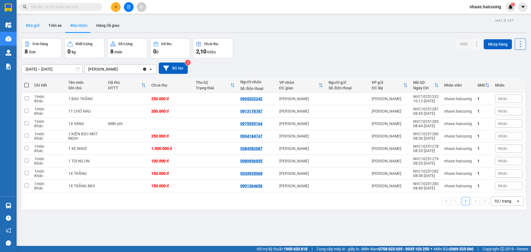
click at [39, 26] on button "Kho gửi" at bounding box center [33, 25] width 22 height 13
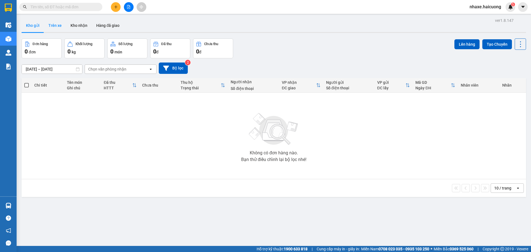
click at [56, 28] on button "Trên xe" at bounding box center [55, 25] width 22 height 13
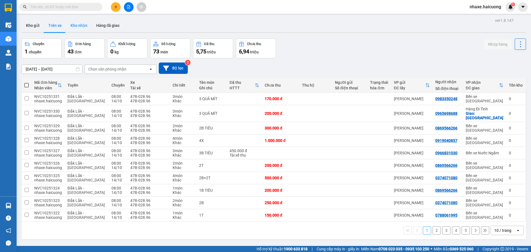
click at [73, 25] on button "Kho nhận" at bounding box center [79, 25] width 26 height 13
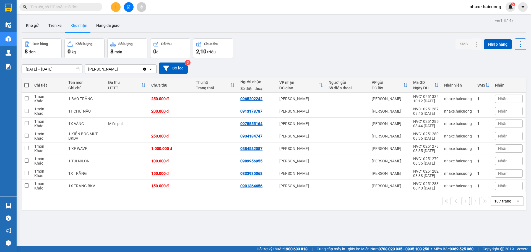
click at [50, 6] on input "text" at bounding box center [62, 7] width 65 height 6
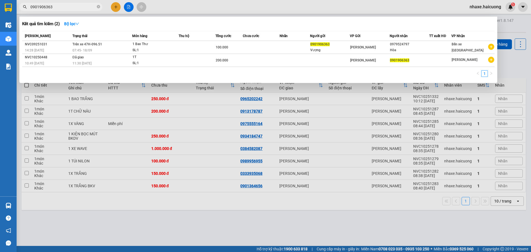
click at [83, 7] on input "0901906363" at bounding box center [62, 7] width 65 height 6
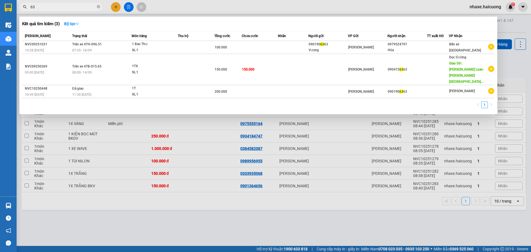
type input "6"
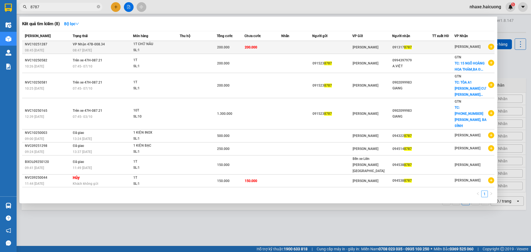
type input "8787"
click at [221, 49] on span "200.000" at bounding box center [223, 47] width 12 height 4
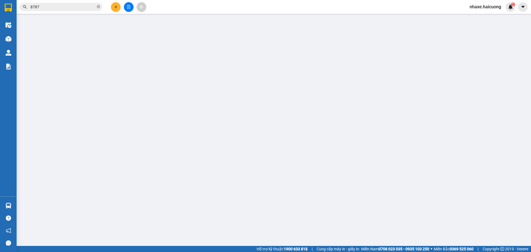
type input "0913178787"
type input "200.000"
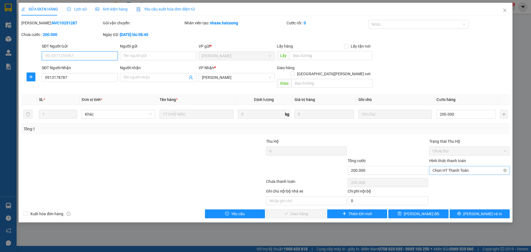
click at [453, 166] on span "Chọn HT Thanh Toán" at bounding box center [470, 170] width 74 height 8
click at [454, 172] on div "Tại văn phòng" at bounding box center [469, 175] width 81 height 9
type input "0"
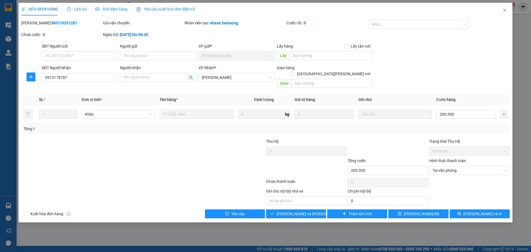
click at [154, 138] on div at bounding box center [102, 147] width 163 height 19
click at [467, 166] on span "Tại văn phòng" at bounding box center [470, 170] width 74 height 8
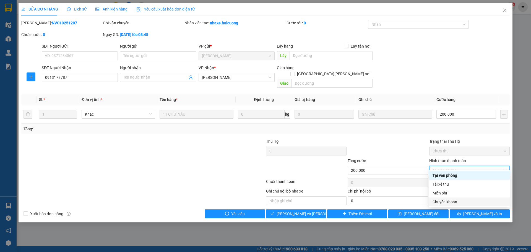
click at [445, 200] on div "Chuyển khoản" at bounding box center [470, 202] width 74 height 6
click at [453, 201] on div "Chuyển khoản" at bounding box center [470, 202] width 74 height 6
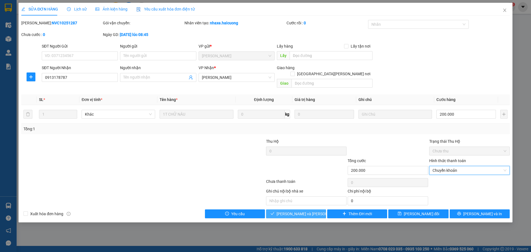
click at [305, 211] on span "Lưu và Giao hàng" at bounding box center [314, 214] width 75 height 6
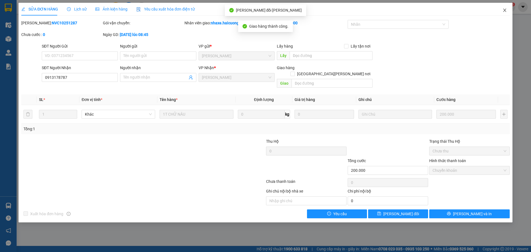
click at [505, 11] on icon "close" at bounding box center [505, 10] width 4 height 4
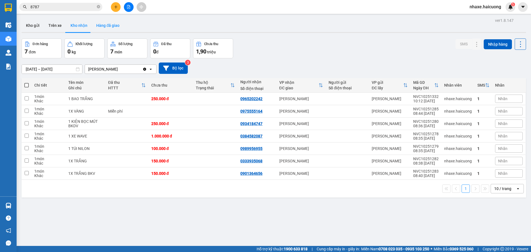
click at [111, 29] on button "Hàng đã giao" at bounding box center [108, 25] width 32 height 13
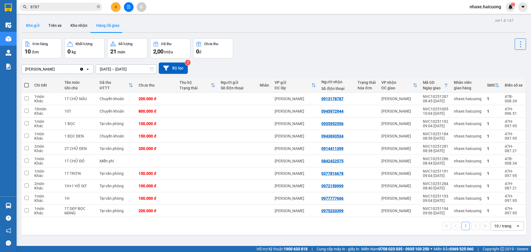
click at [41, 25] on button "Kho gửi" at bounding box center [33, 25] width 22 height 13
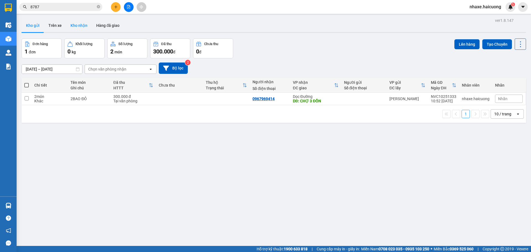
click at [77, 24] on button "Kho nhận" at bounding box center [79, 25] width 26 height 13
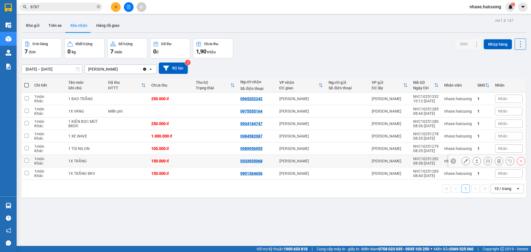
drag, startPoint x: 26, startPoint y: 161, endPoint x: 90, endPoint y: 155, distance: 63.6
click at [28, 161] on input "checkbox" at bounding box center [27, 161] width 4 height 4
checkbox input "true"
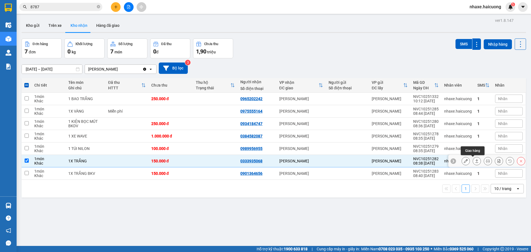
click at [475, 162] on icon at bounding box center [477, 161] width 4 height 4
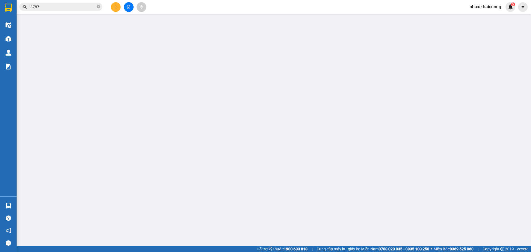
type input "0333935068"
type input "150.000"
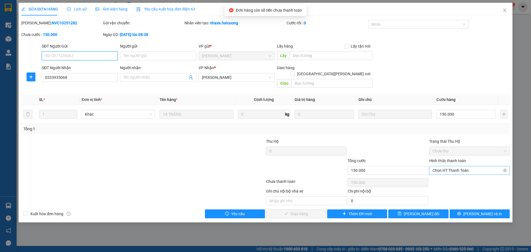
click at [452, 166] on span "Chọn HT Thanh Toán" at bounding box center [470, 170] width 74 height 8
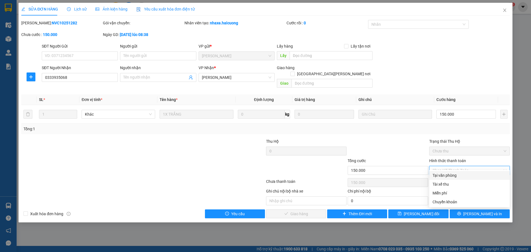
click at [445, 175] on div "Tại văn phòng" at bounding box center [470, 175] width 74 height 6
type input "0"
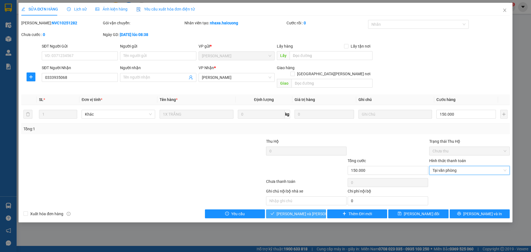
click at [305, 211] on span "Lưu và Giao hàng" at bounding box center [314, 214] width 75 height 6
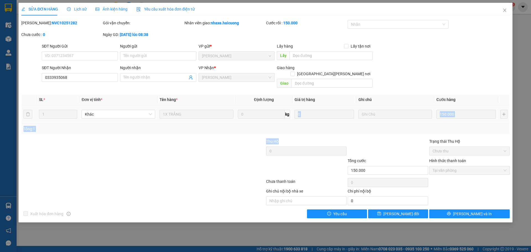
click at [337, 109] on div "Total Paid Fee 150.000 Total UnPaid Fee 0 Cash Collection Total Fee Mã ĐH: NVC1…" at bounding box center [265, 119] width 489 height 198
click at [295, 161] on div at bounding box center [307, 167] width 82 height 19
click at [506, 11] on icon "close" at bounding box center [505, 10] width 4 height 4
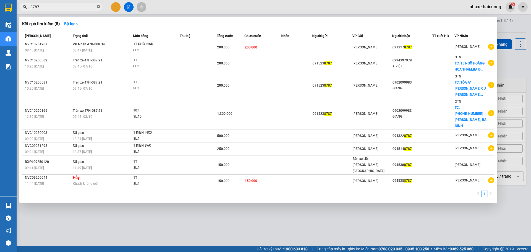
click at [98, 7] on icon "close-circle" at bounding box center [98, 6] width 3 height 3
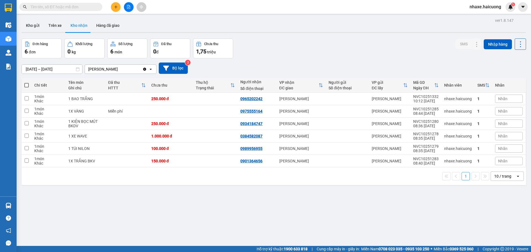
click at [76, 9] on input "text" at bounding box center [62, 7] width 65 height 6
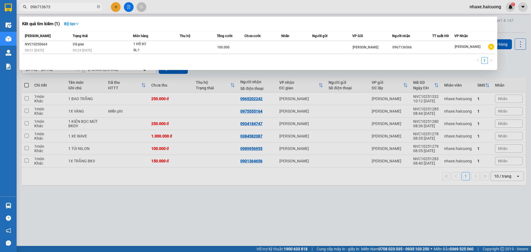
type input "0967136731"
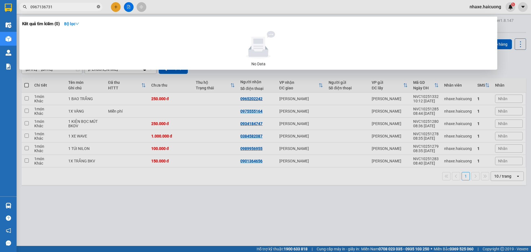
click at [98, 8] on icon "close-circle" at bounding box center [98, 6] width 3 height 3
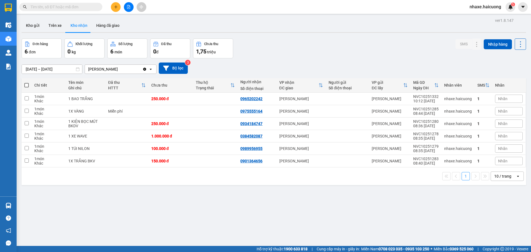
click at [52, 8] on input "text" at bounding box center [62, 7] width 65 height 6
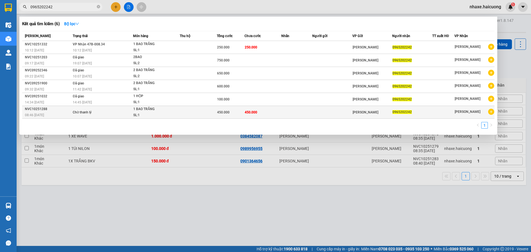
type input "0965202242"
click at [150, 112] on div "1 BAO TRẮNG" at bounding box center [154, 109] width 42 height 6
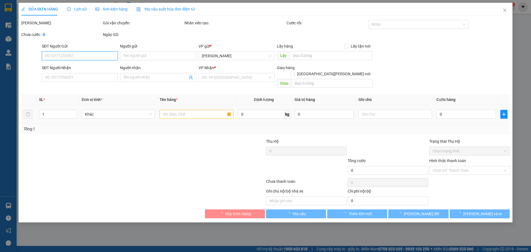
type input "0965202242"
type input "450.000"
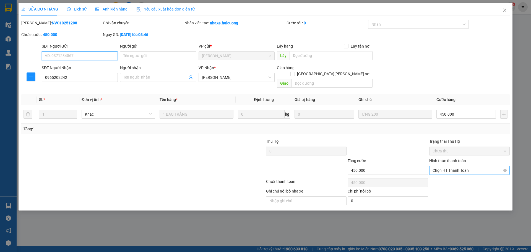
click at [460, 166] on span "Chọn HT Thanh Toán" at bounding box center [470, 170] width 74 height 8
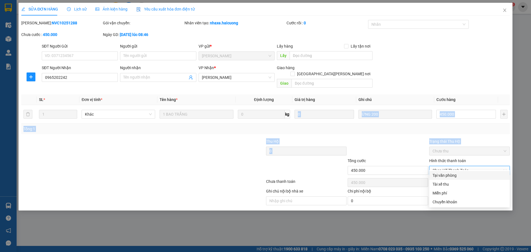
drag, startPoint x: 278, startPoint y: 162, endPoint x: 288, endPoint y: 155, distance: 12.3
click at [286, 156] on div "Total Paid Fee 0 Total UnPaid Fee 450.000 Cash Collection Total Fee Mã ĐH: NVC1…" at bounding box center [265, 112] width 489 height 185
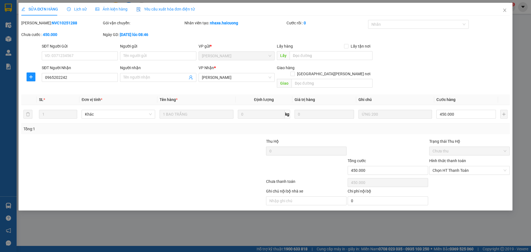
click at [330, 22] on div "Cước rồi : 0" at bounding box center [327, 23] width 81 height 6
drag, startPoint x: 331, startPoint y: 22, endPoint x: 336, endPoint y: 17, distance: 7.6
click at [332, 23] on div "Cước rồi : 0" at bounding box center [327, 23] width 81 height 6
click at [466, 110] on input "450.000" at bounding box center [466, 114] width 59 height 9
click at [505, 10] on icon "close" at bounding box center [505, 10] width 4 height 4
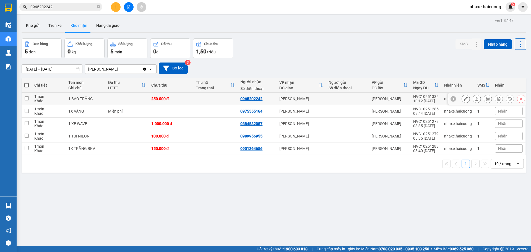
click at [209, 101] on td at bounding box center [215, 99] width 45 height 12
checkbox input "true"
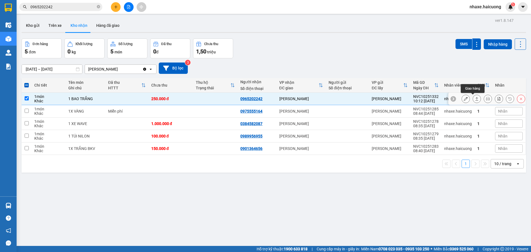
click at [475, 98] on icon at bounding box center [477, 99] width 4 height 4
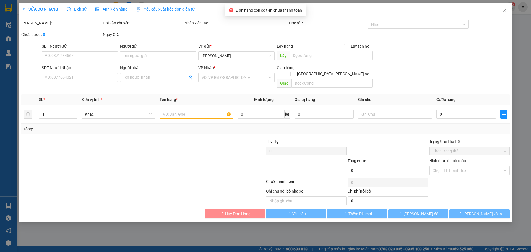
type input "0965202242"
type input "250.000"
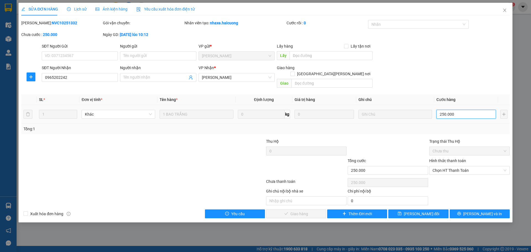
click at [462, 110] on input "250.000" at bounding box center [466, 114] width 59 height 9
click at [462, 166] on span "Chọn HT Thanh Toán" at bounding box center [470, 170] width 74 height 8
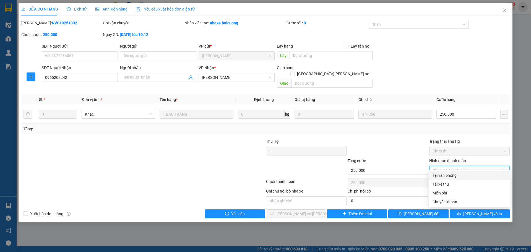
click at [437, 175] on div "Tại văn phòng" at bounding box center [470, 175] width 74 height 6
type input "0"
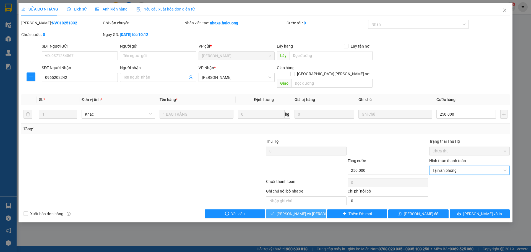
click at [316, 209] on button "Lưu và Giao hàng" at bounding box center [296, 213] width 60 height 9
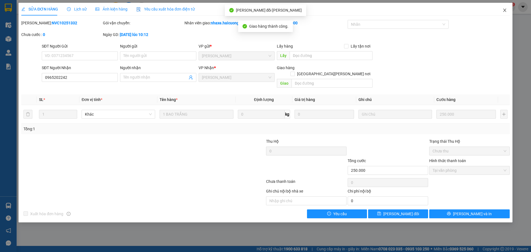
click at [506, 11] on icon "close" at bounding box center [505, 10] width 4 height 4
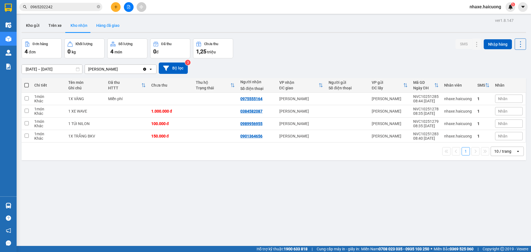
click at [105, 25] on button "Hàng đã giao" at bounding box center [108, 25] width 32 height 13
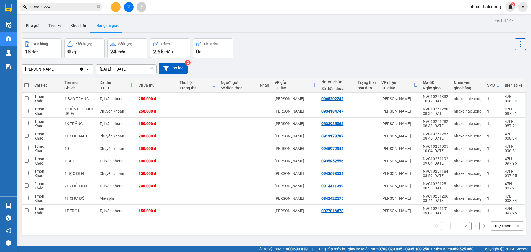
click at [125, 71] on input "14/10/2025 – 14/10/2025" at bounding box center [126, 69] width 60 height 9
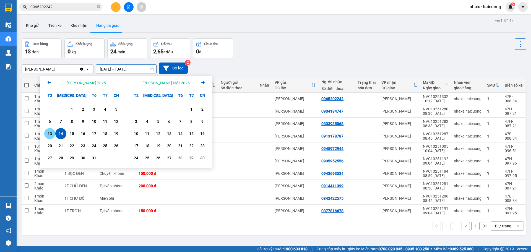
click at [47, 134] on div "13" at bounding box center [50, 133] width 8 height 7
type input "13/10/2025 – 13/10/2025"
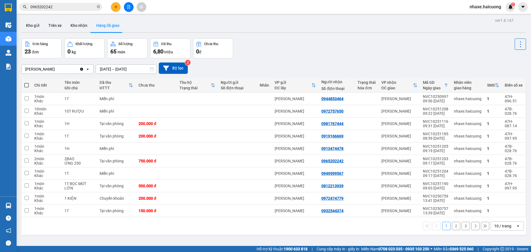
click at [464, 42] on div "Đơn hàng 23 đơn Khối lượng 0 kg Số lượng 65 món Đã thu 6,80 triệu Chưa thu 0 đ" at bounding box center [274, 48] width 505 height 20
click at [79, 25] on button "Kho nhận" at bounding box center [79, 25] width 26 height 13
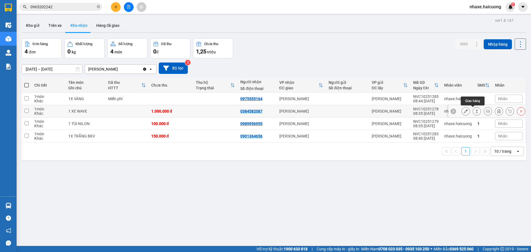
click at [475, 112] on icon at bounding box center [477, 111] width 4 height 4
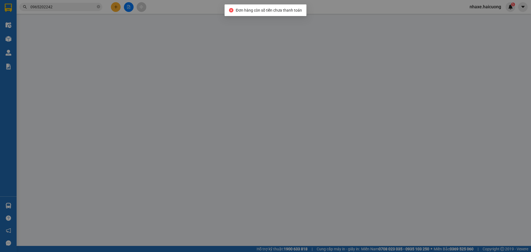
type input "0384582087"
type input "1.000.000"
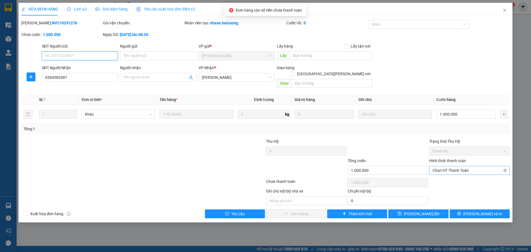
click at [450, 166] on span "Chọn HT Thanh Toán" at bounding box center [470, 170] width 74 height 8
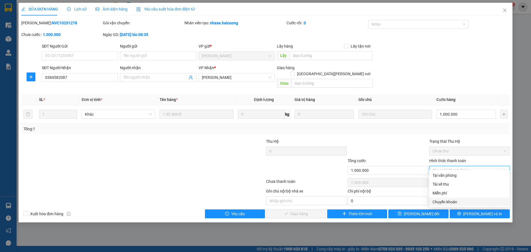
click at [449, 201] on div "Chuyển khoản" at bounding box center [470, 202] width 74 height 6
type input "0"
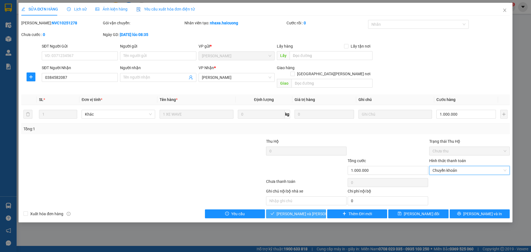
click at [306, 211] on span "Lưu và Giao hàng" at bounding box center [314, 214] width 75 height 6
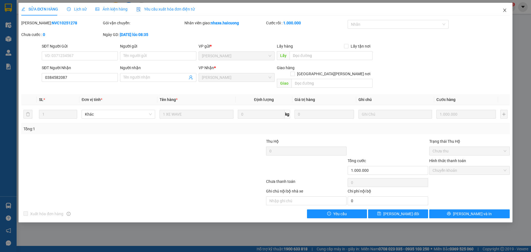
click at [504, 10] on icon "close" at bounding box center [505, 10] width 4 height 4
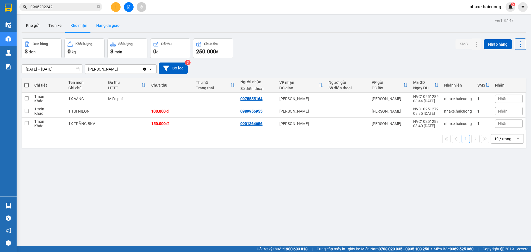
click at [109, 24] on button "Hàng đã giao" at bounding box center [108, 25] width 32 height 13
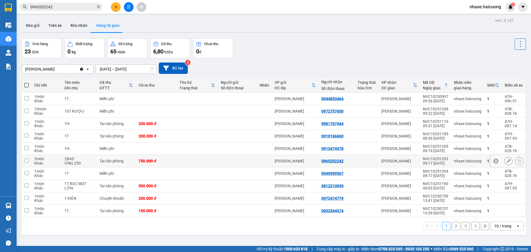
click at [25, 161] on input "checkbox" at bounding box center [27, 161] width 4 height 4
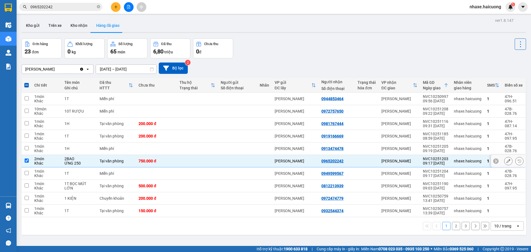
drag, startPoint x: 480, startPoint y: 161, endPoint x: 218, endPoint y: 162, distance: 261.5
click at [218, 162] on td at bounding box center [237, 161] width 39 height 12
checkbox input "false"
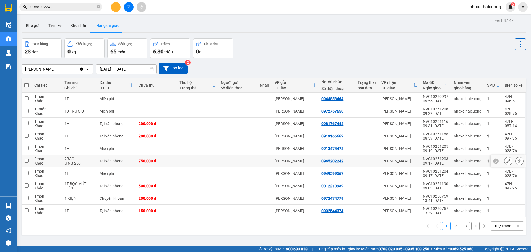
click at [494, 161] on icon at bounding box center [496, 161] width 4 height 4
click at [521, 162] on icon at bounding box center [523, 161] width 4 height 4
click at [507, 160] on icon at bounding box center [509, 161] width 4 height 4
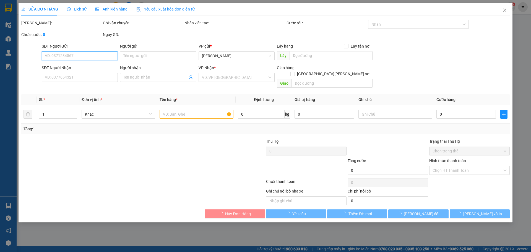
type input "0965202242"
type input "750.000"
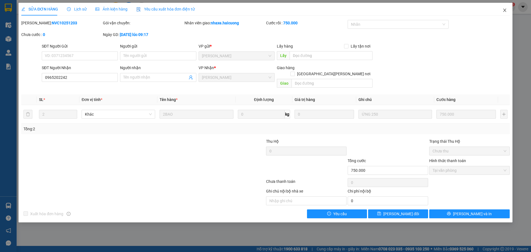
click at [506, 9] on icon "close" at bounding box center [505, 10] width 4 height 4
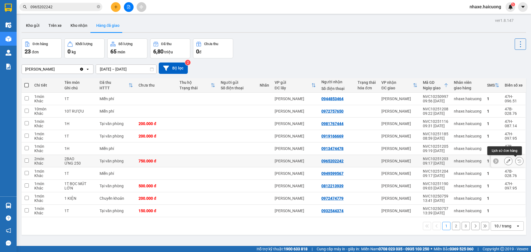
click at [518, 161] on icon at bounding box center [520, 161] width 4 height 4
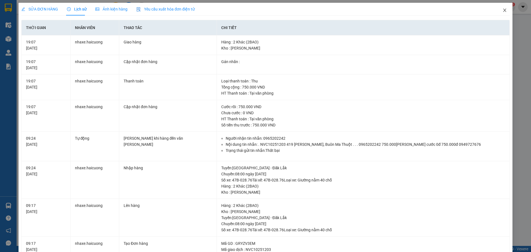
click at [503, 9] on icon "close" at bounding box center [505, 10] width 4 height 4
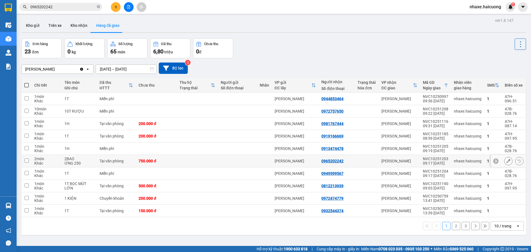
click at [520, 161] on div at bounding box center [508, 161] width 35 height 12
click at [26, 160] on input "checkbox" at bounding box center [27, 161] width 4 height 4
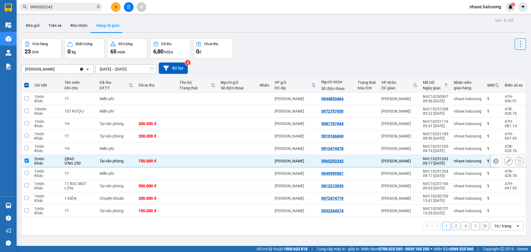
click at [494, 161] on icon at bounding box center [496, 161] width 4 height 4
click at [490, 161] on div "1" at bounding box center [493, 161] width 12 height 4
checkbox input "false"
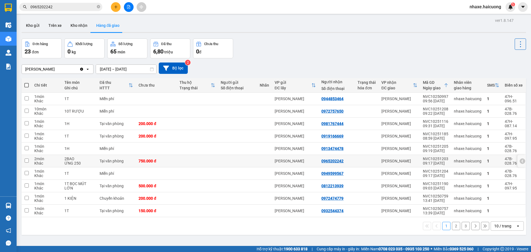
click at [522, 161] on icon at bounding box center [523, 161] width 2 height 3
click at [107, 228] on div "1 2 3 10 / trang open" at bounding box center [274, 225] width 500 height 9
click at [77, 24] on button "Kho nhận" at bounding box center [79, 25] width 26 height 13
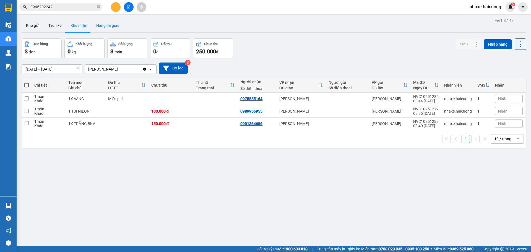
click at [103, 26] on button "Hàng đã giao" at bounding box center [108, 25] width 32 height 13
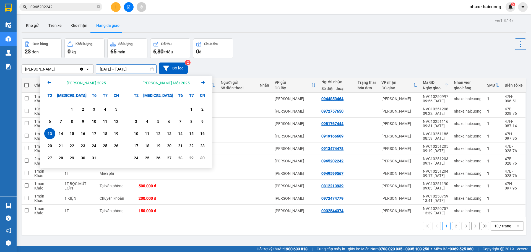
click at [141, 67] on input "13/10/2025 – 13/10/2025" at bounding box center [126, 69] width 60 height 9
click at [63, 133] on div "14" at bounding box center [61, 133] width 8 height 7
click at [61, 132] on div "14" at bounding box center [61, 133] width 8 height 7
type input "14/10/2025 – 14/10/2025"
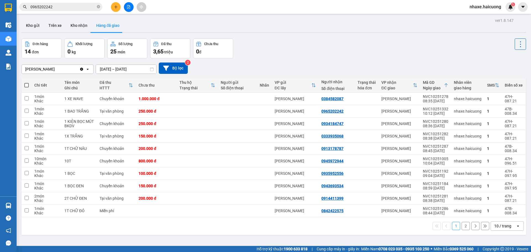
click at [321, 56] on div "Đơn hàng 14 đơn Khối lượng 0 kg Số lượng 25 món Đã thu 3,65 triệu Chưa thu 0 đ" at bounding box center [274, 48] width 505 height 20
